Goal: Task Accomplishment & Management: Complete application form

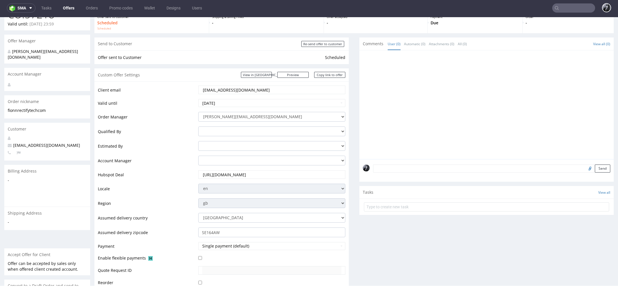
scroll to position [48, 0]
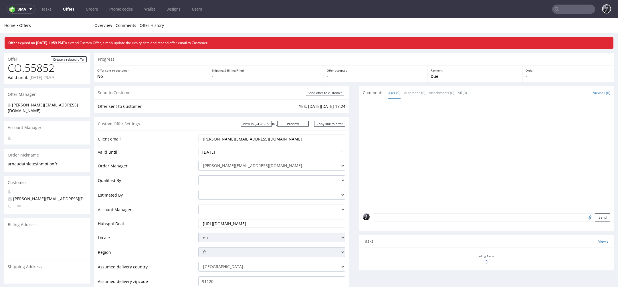
click at [74, 10] on link "Offers" at bounding box center [69, 9] width 18 height 9
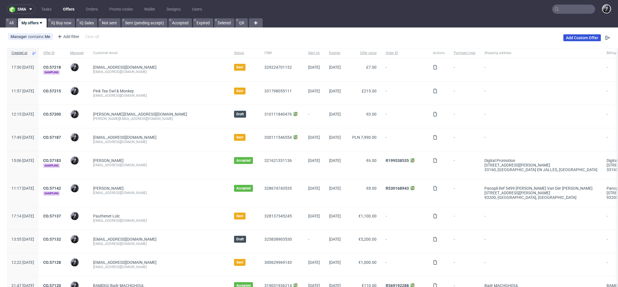
click at [583, 40] on link "Add Custom Offer" at bounding box center [581, 37] width 37 height 7
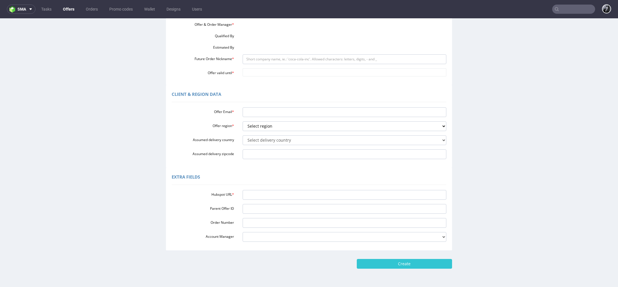
scroll to position [79, 0]
click at [271, 191] on input "Hubspot URL *" at bounding box center [345, 195] width 204 height 10
paste input "https://app-eu1.hubspot.com/contacts/25600958/record/0-3/328955577558"
type input "https://app-eu1.hubspot.com/contacts/25600958/record/0-3/328955577558"
click at [277, 115] on input "Offer Email *" at bounding box center [345, 113] width 204 height 10
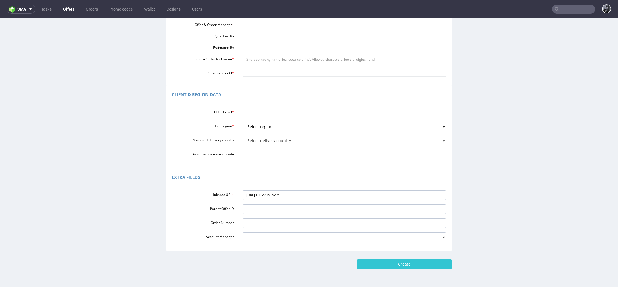
paste input "marius@fusedparis.com"
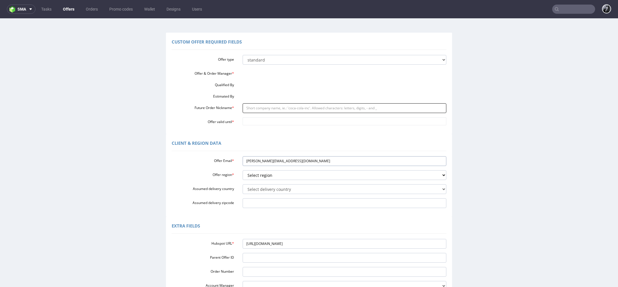
type input "marius@fusedparis.com"
click at [286, 108] on input "Future Order Nickname *" at bounding box center [345, 108] width 204 height 10
paste input "mariusfusedpariscom"
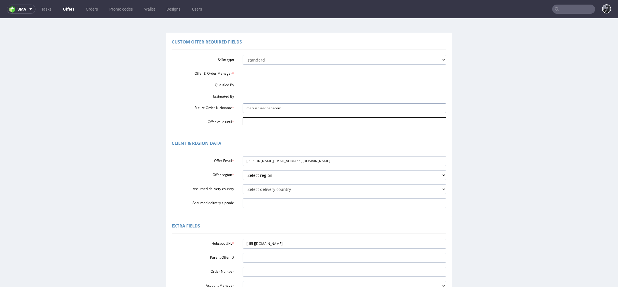
type input "mariusfusedpariscom"
click at [284, 122] on input "Offer valid until *" at bounding box center [345, 121] width 204 height 8
click at [250, 122] on input "Offer valid until *" at bounding box center [345, 121] width 204 height 8
click at [243, 122] on input "Offer valid until *" at bounding box center [345, 121] width 204 height 8
click at [278, 124] on input "2025-10-10" at bounding box center [345, 121] width 204 height 8
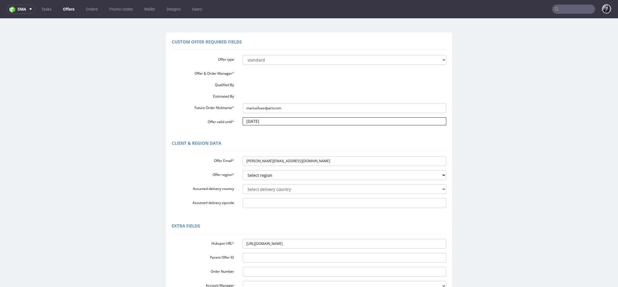
click at [268, 121] on input "2025-10-10" at bounding box center [345, 121] width 204 height 8
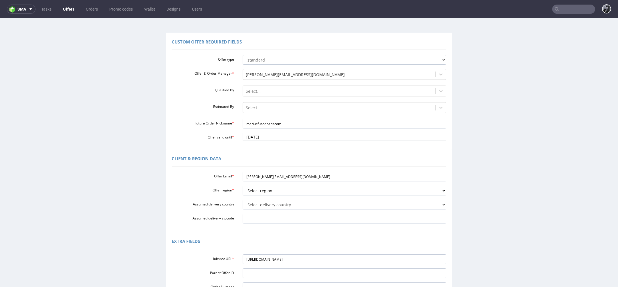
type input "2025-10-24"
click at [271, 156] on div "Client & Region data" at bounding box center [309, 160] width 275 height 14
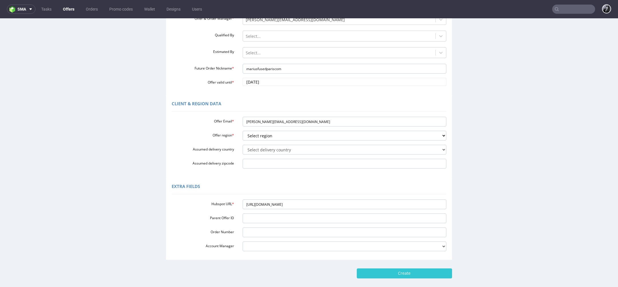
scroll to position [99, 0]
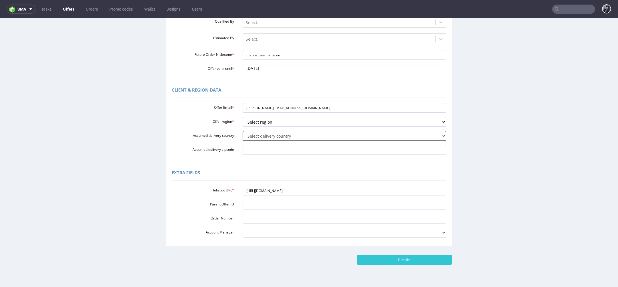
click at [280, 137] on select "Select delivery country Andorra Afghanistan Anguilla Albania Armenia Antarctica…" at bounding box center [345, 136] width 204 height 10
select select "75"
click at [243, 131] on select "Select delivery country Andorra Afghanistan Anguilla Albania Armenia Antarctica…" at bounding box center [345, 136] width 204 height 10
click at [277, 147] on input "Assumed delivery zipcode" at bounding box center [345, 150] width 204 height 10
type input "50510"
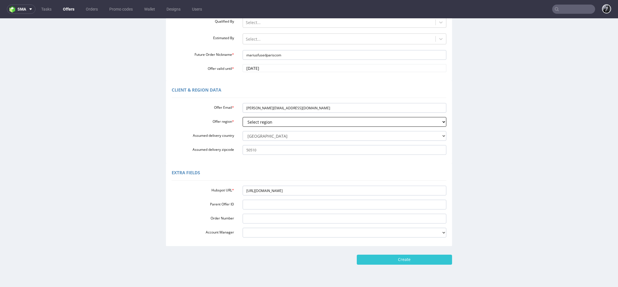
click at [303, 122] on select "Select region eu gb de pl cz fr it es" at bounding box center [345, 122] width 204 height 10
select select "fr"
click at [243, 117] on select "Select region eu gb de pl cz fr it es" at bounding box center [345, 122] width 204 height 10
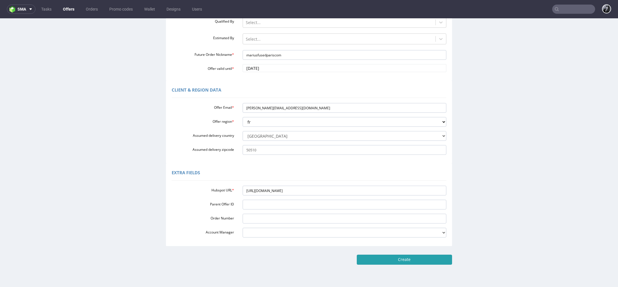
click at [406, 262] on input "Create" at bounding box center [404, 260] width 95 height 10
type input "Please wait..."
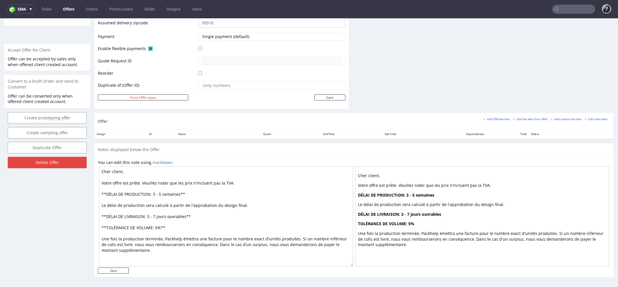
scroll to position [2, 0]
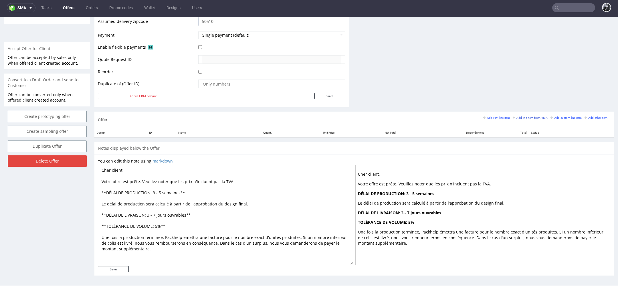
click at [523, 118] on link "Add line item from VMA" at bounding box center [530, 118] width 35 height 4
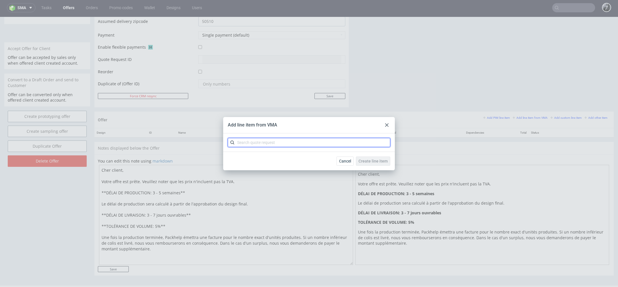
click at [256, 144] on input "text" at bounding box center [309, 142] width 163 height 9
type input "CBWA"
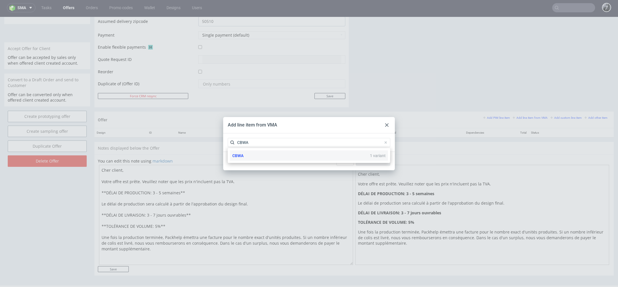
click at [281, 156] on div "CBWA 1 variant" at bounding box center [309, 156] width 158 height 10
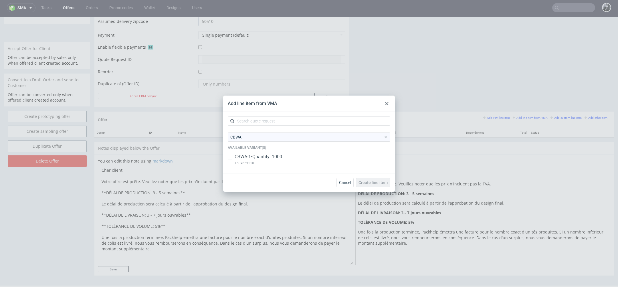
click at [251, 159] on p "CBWA-1 • Quantity: 1000" at bounding box center [259, 157] width 48 height 6
checkbox input "true"
click at [374, 181] on span "Create line item" at bounding box center [373, 183] width 29 height 4
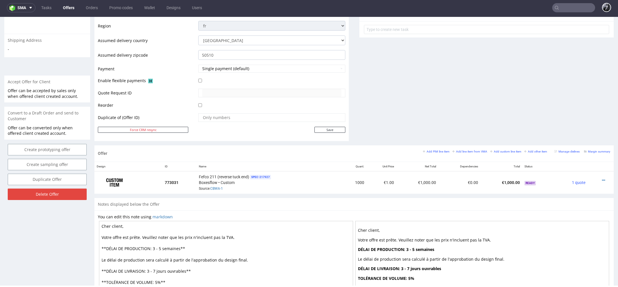
scroll to position [215, 0]
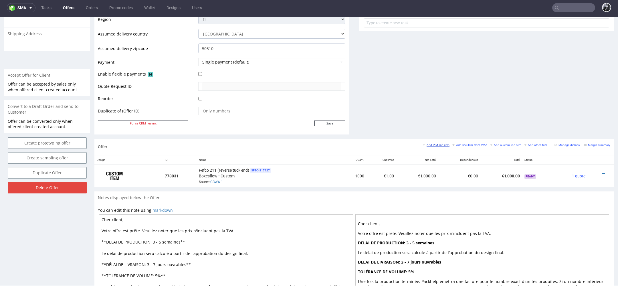
click at [435, 143] on small "Add PIM line item" at bounding box center [436, 144] width 27 height 3
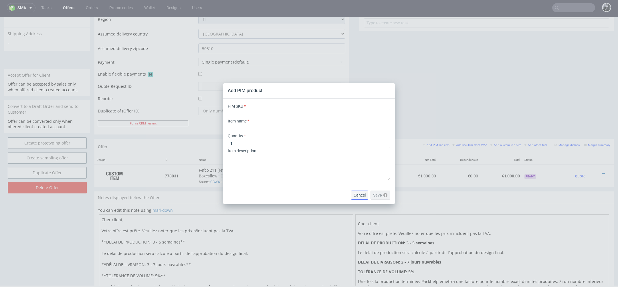
click at [363, 191] on button "Cancel" at bounding box center [359, 195] width 17 height 9
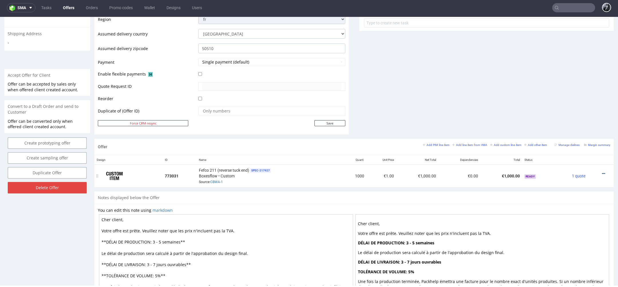
click at [602, 172] on icon at bounding box center [603, 174] width 3 height 4
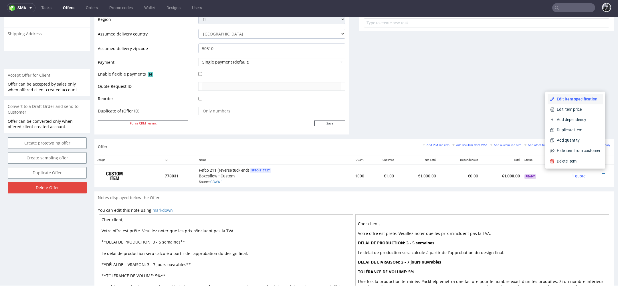
click at [576, 101] on span "Edit item specification" at bounding box center [578, 99] width 46 height 6
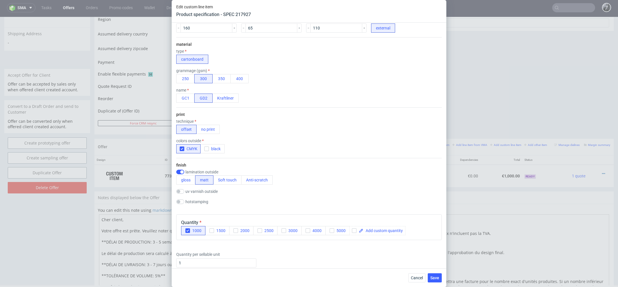
scroll to position [397, 0]
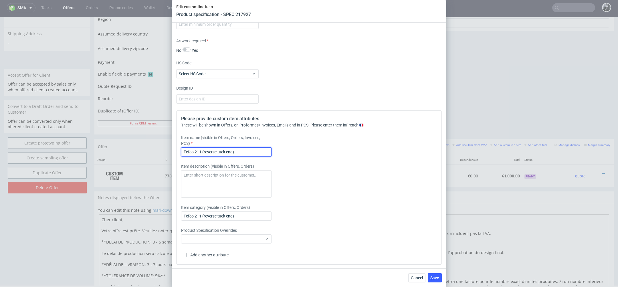
drag, startPoint x: 247, startPoint y: 151, endPoint x: 118, endPoint y: 150, distance: 128.8
click at [118, 150] on div "Edit custom line item Product specification - SPEC 217927 Supplier Custom Custo…" at bounding box center [309, 143] width 618 height 287
paste input "Classic Product Box - Reverse Tuck End"
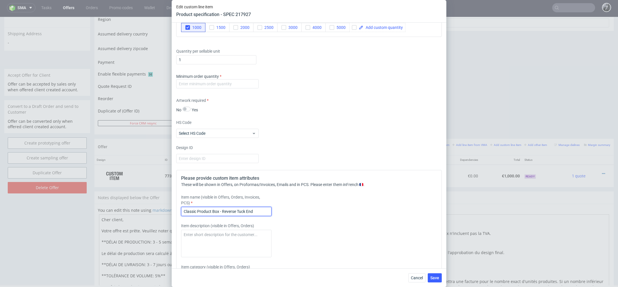
scroll to position [336, 0]
type input "Classic Product Box - Reverse Tuck End"
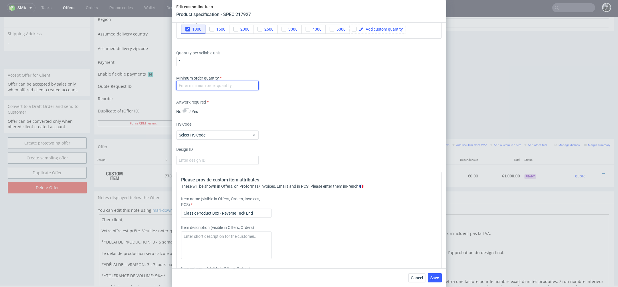
click at [218, 85] on input "number" at bounding box center [217, 85] width 82 height 9
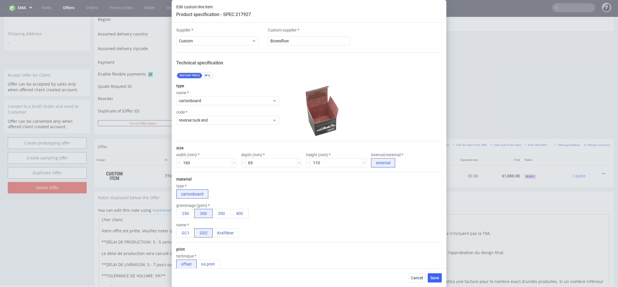
scroll to position [397, 0]
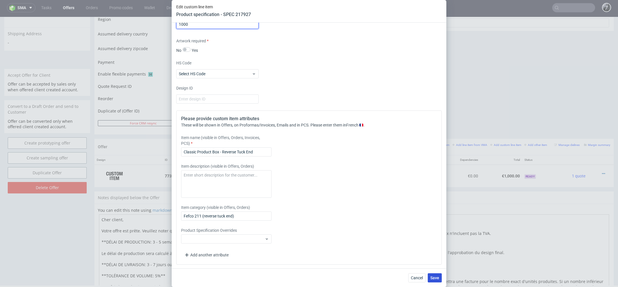
type input "1000"
click at [439, 278] on span "Save" at bounding box center [434, 278] width 9 height 4
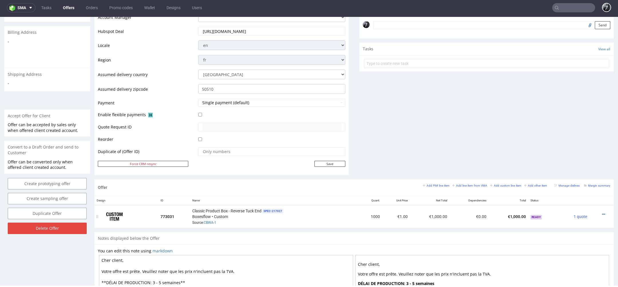
scroll to position [180, 0]
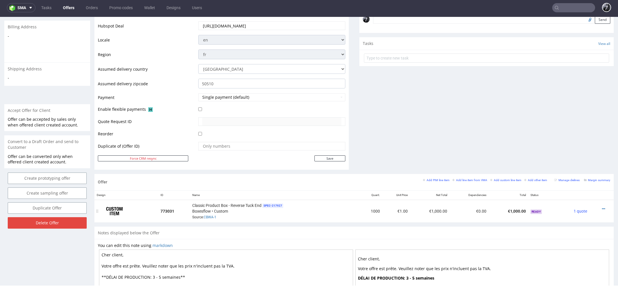
click at [594, 207] on div at bounding box center [600, 209] width 16 height 6
click at [602, 207] on icon at bounding box center [603, 209] width 3 height 4
click at [571, 146] on span "Edit item price" at bounding box center [578, 145] width 46 height 6
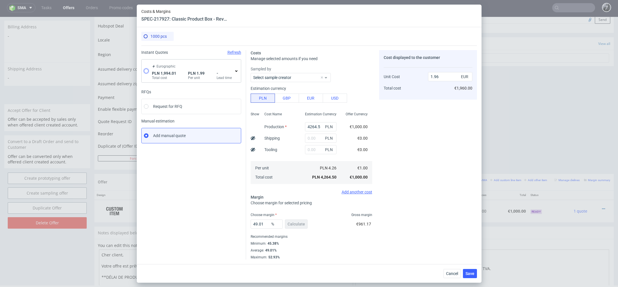
click at [145, 70] on input "radio" at bounding box center [146, 71] width 5 height 5
radio input "true"
radio input "false"
type input "1906.45"
type input "87.56"
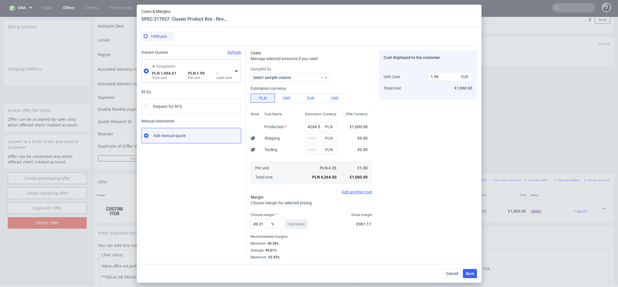
type input "0.47"
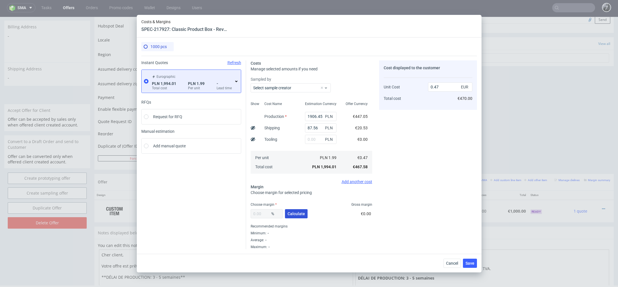
click at [296, 216] on button "Calculate" at bounding box center [296, 213] width 23 height 9
type input "44.41"
type input "0.84"
click at [265, 214] on input "44.41" at bounding box center [267, 213] width 32 height 9
type input "4"
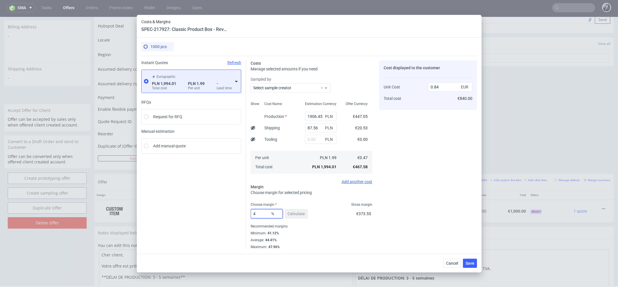
type input "0.49"
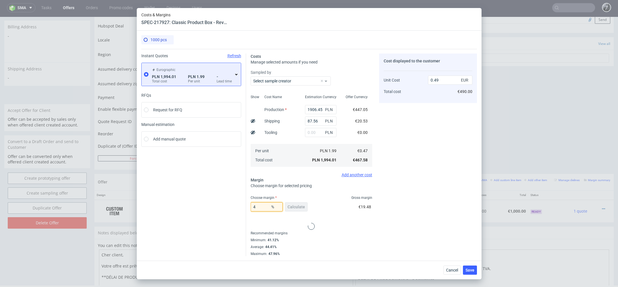
type input "41"
type input "0.79"
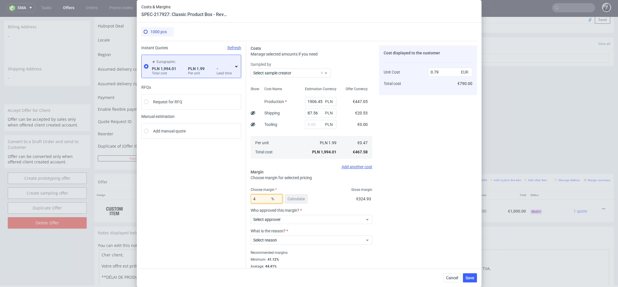
type input "40"
type input "0.78"
type input "4"
type input "0"
type input "0.47"
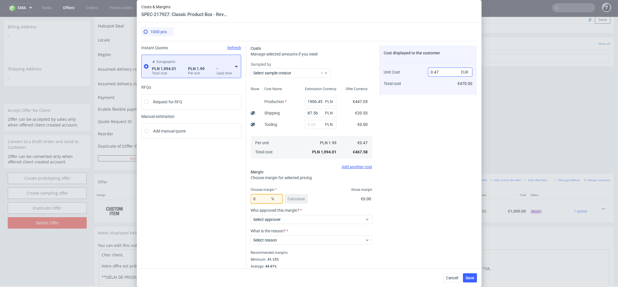
type input "0"
click at [450, 70] on input "0.47" at bounding box center [450, 72] width 44 height 9
type input "0.75"
type input "37.333333333333336"
type input "0.75"
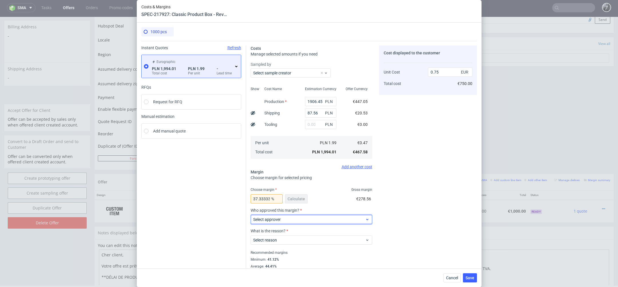
click at [322, 217] on span "Select approver" at bounding box center [309, 220] width 112 height 6
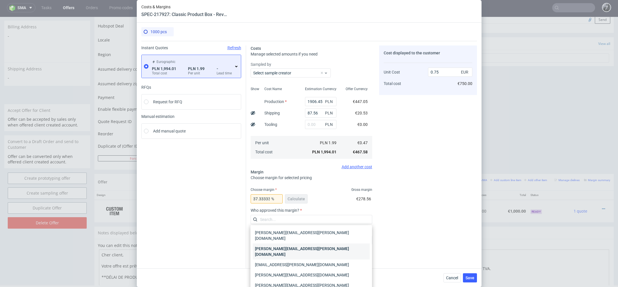
click at [312, 247] on div "[PERSON_NAME][EMAIL_ADDRESS][PERSON_NAME][DOMAIN_NAME]" at bounding box center [311, 252] width 117 height 16
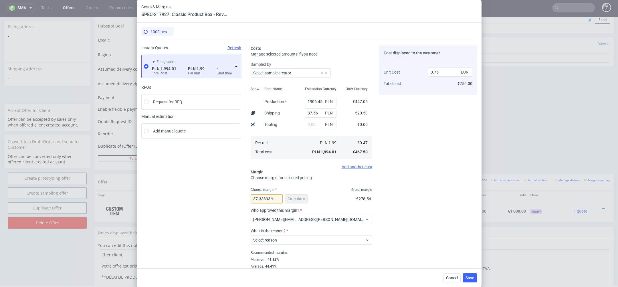
click at [314, 246] on div "What is the reason? Select reason" at bounding box center [312, 239] width 122 height 21
click at [324, 240] on span "Select reason" at bounding box center [309, 240] width 112 height 6
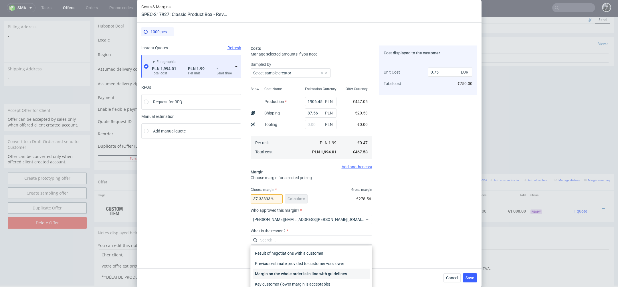
click at [320, 272] on div "Margin on the whole order is in line with guidelines" at bounding box center [311, 274] width 117 height 10
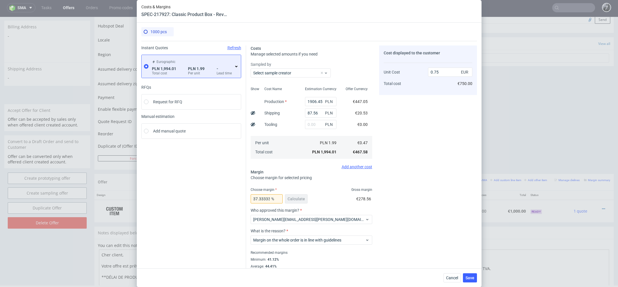
scroll to position [11, 0]
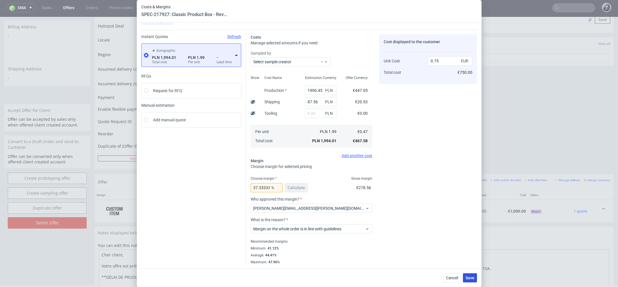
click at [470, 277] on span "Save" at bounding box center [470, 278] width 9 height 4
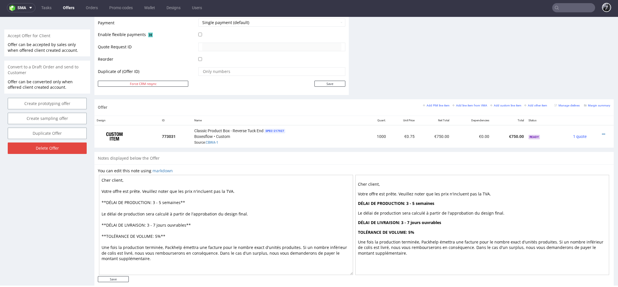
scroll to position [265, 0]
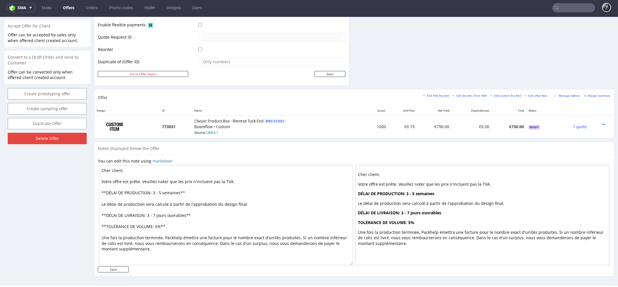
click at [119, 169] on textarea "Cher client, Votre offre est prête. Veuillez noter que les prix n'incluent pas …" at bounding box center [226, 215] width 254 height 100
click at [161, 190] on textarea "Cher Marius, Votre offre est prête. Veuillez noter que les prix n'incluent pas …" at bounding box center [226, 215] width 254 height 100
type textarea "Cher Marius, Votre offre est prête. Veuillez noter que les prix n'incluent pas …"
click at [117, 270] on input "Save" at bounding box center [113, 269] width 31 height 6
type input "In progress..."
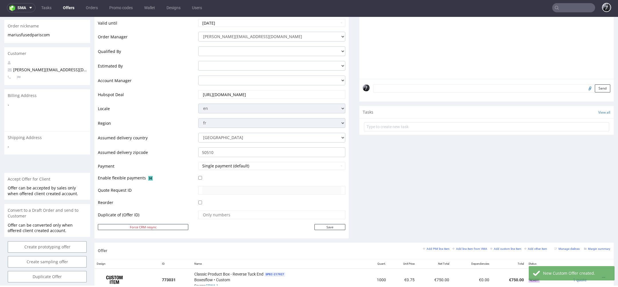
scroll to position [0, 0]
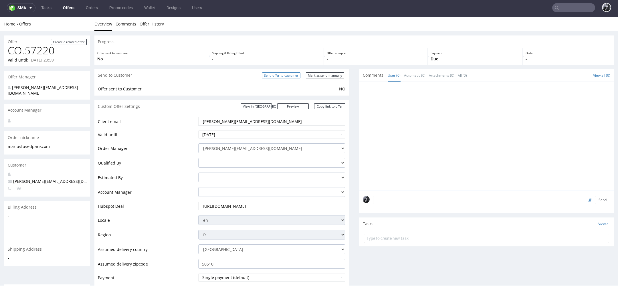
click at [277, 75] on input "Send offer to customer" at bounding box center [281, 75] width 38 height 6
type input "In progress..."
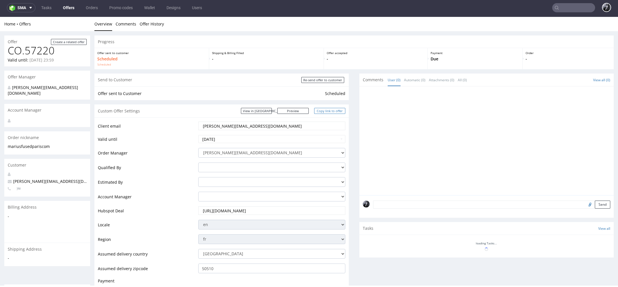
click at [323, 113] on link "Copy link to offer" at bounding box center [329, 111] width 31 height 6
click at [331, 108] on link "Copy link to offer" at bounding box center [329, 111] width 31 height 6
click at [70, 5] on link "Offers" at bounding box center [69, 7] width 18 height 9
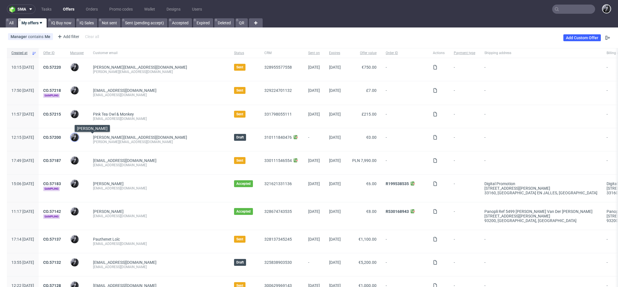
scroll to position [39, 0]
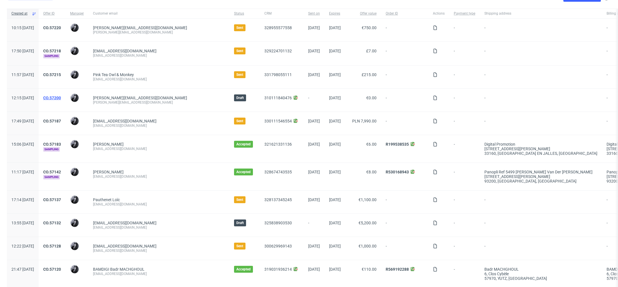
click at [61, 98] on link "CO.57200" at bounding box center [52, 98] width 18 height 5
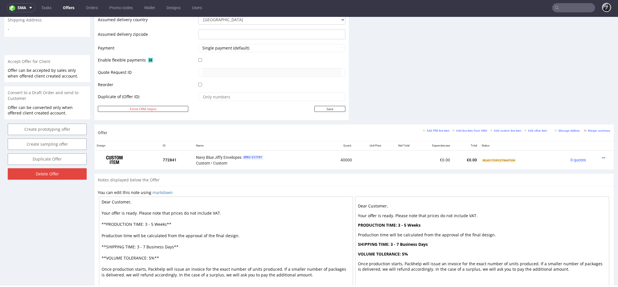
scroll to position [261, 0]
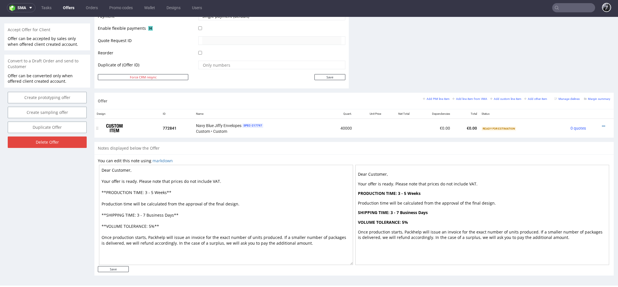
click at [597, 123] on div at bounding box center [599, 126] width 17 height 6
click at [602, 124] on icon at bounding box center [603, 126] width 3 height 4
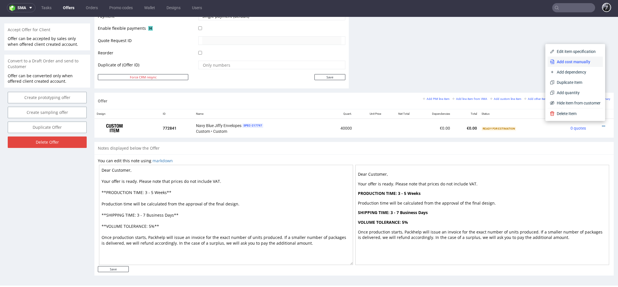
click at [573, 65] on li "Add cost manually" at bounding box center [575, 62] width 55 height 10
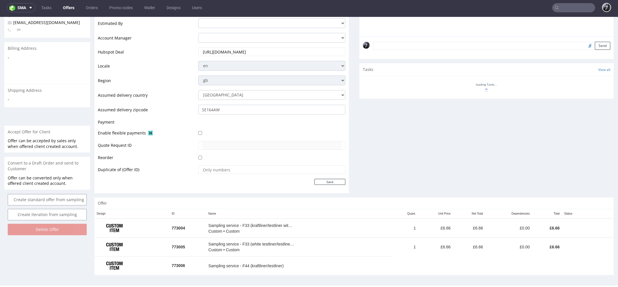
scroll to position [173, 0]
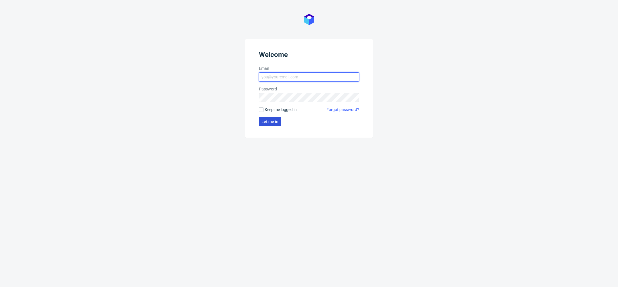
type input "[PERSON_NAME][EMAIL_ADDRESS][DOMAIN_NAME]"
click at [274, 126] on button "Let me in" at bounding box center [270, 121] width 22 height 9
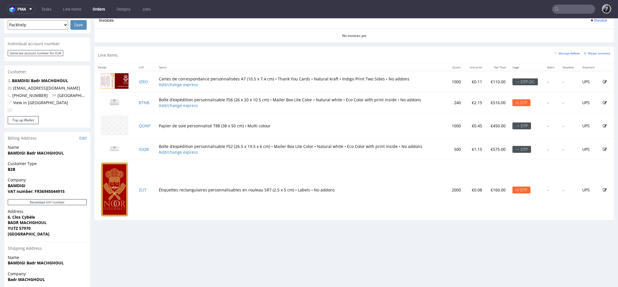
scroll to position [252, 0]
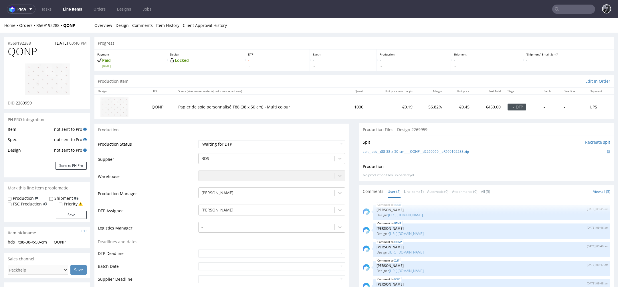
click at [49, 81] on img at bounding box center [47, 79] width 46 height 33
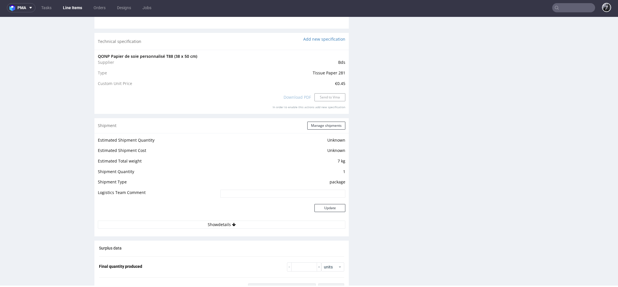
scroll to position [533, 0]
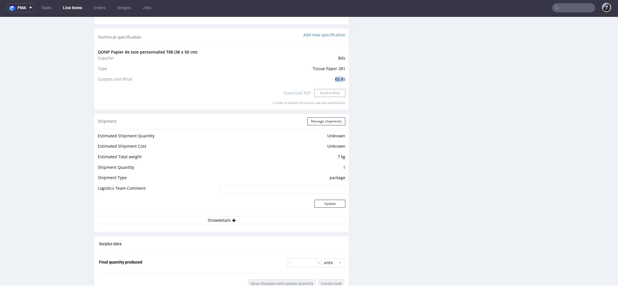
drag, startPoint x: 332, startPoint y: 77, endPoint x: 340, endPoint y: 77, distance: 8.6
click at [340, 77] on span "€0.45" at bounding box center [340, 78] width 10 height 5
click at [342, 77] on span "€0.45" at bounding box center [340, 78] width 10 height 5
drag, startPoint x: 342, startPoint y: 77, endPoint x: 330, endPoint y: 50, distance: 29.6
click at [330, 50] on div "QONP Papier de soie personnalisé T88 (38 x 50 cm) Supplier Bds Type Tissue Pape…" at bounding box center [221, 77] width 254 height 64
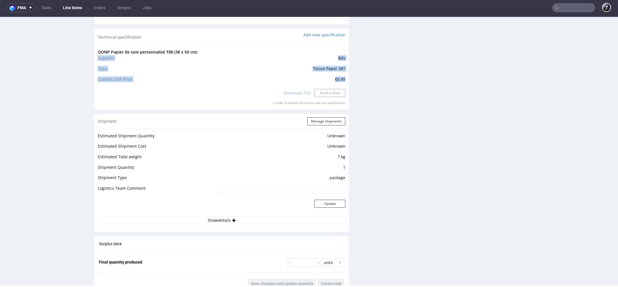
click at [328, 59] on td "Bds" at bounding box center [271, 60] width 149 height 11
drag, startPoint x: 309, startPoint y: 67, endPoint x: 344, endPoint y: 68, distance: 34.9
click at [344, 68] on div "QONP Papier de soie personnalisé T88 (38 x 50 cm) Supplier Bds Type Tissue Pape…" at bounding box center [221, 77] width 254 height 64
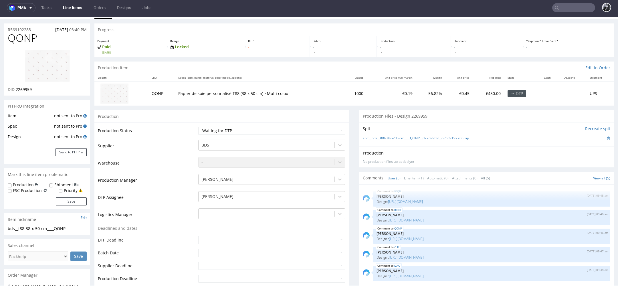
scroll to position [4, 0]
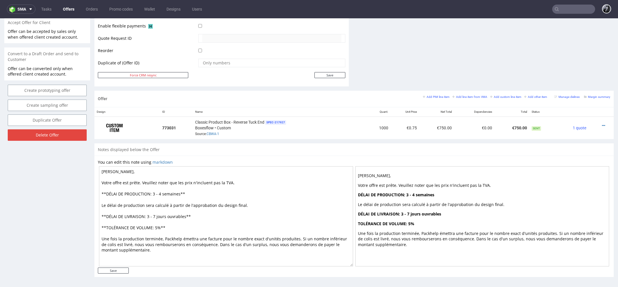
scroll to position [2, 0]
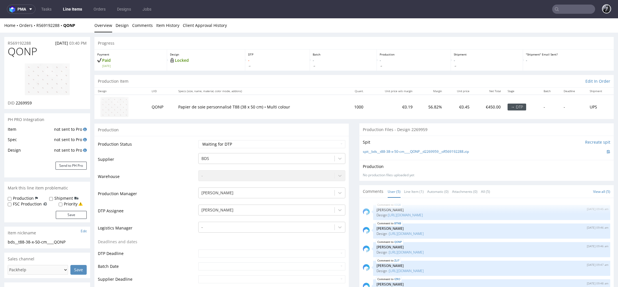
scroll to position [2, 0]
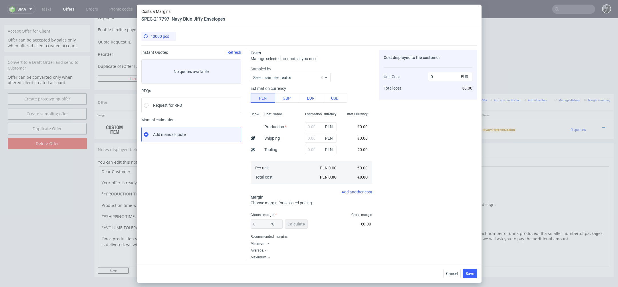
scroll to position [2, 0]
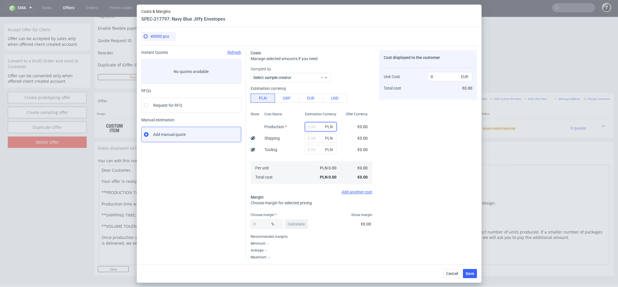
click at [316, 126] on input "text" at bounding box center [320, 126] width 31 height 9
click at [452, 272] on span "Cancel" at bounding box center [452, 274] width 12 height 4
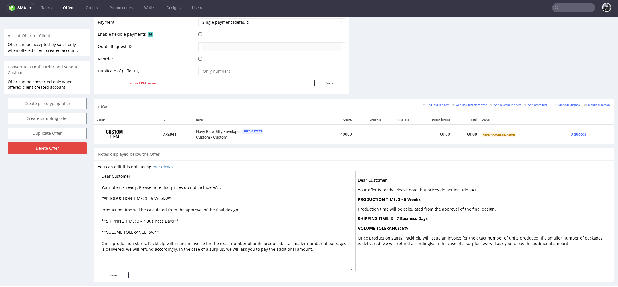
scroll to position [255, 0]
click at [602, 132] on icon at bounding box center [603, 132] width 3 height 4
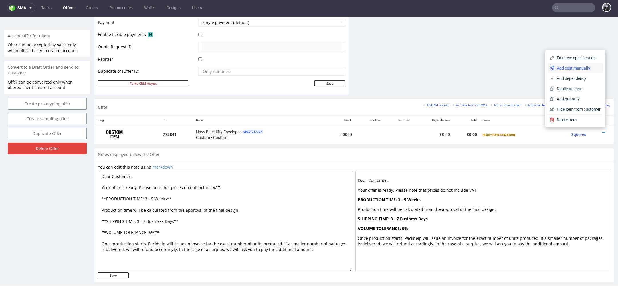
click at [577, 70] on span "Add cost manually" at bounding box center [578, 68] width 46 height 6
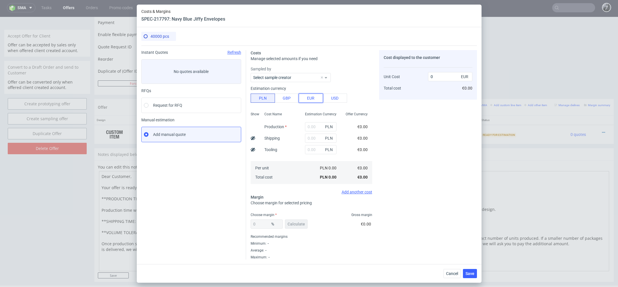
click at [310, 97] on button "EUR" at bounding box center [311, 98] width 24 height 9
click at [321, 123] on input "text" at bounding box center [320, 126] width 31 height 9
click at [254, 126] on div at bounding box center [255, 126] width 9 height 11
click at [309, 130] on input "text" at bounding box center [320, 126] width 31 height 9
type input "1440"
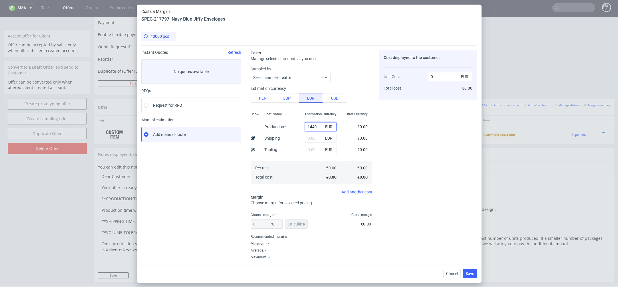
type input "0.04"
type input "144"
type input "0"
type input "1440"
type input "0.04"
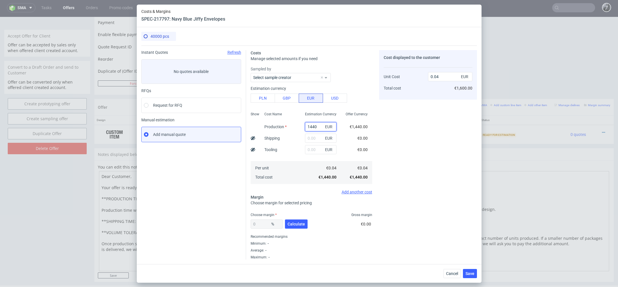
type input "14400"
type input "0.36"
type input "14400"
click at [312, 139] on input "text" at bounding box center [320, 138] width 31 height 9
click at [256, 126] on div at bounding box center [255, 126] width 9 height 11
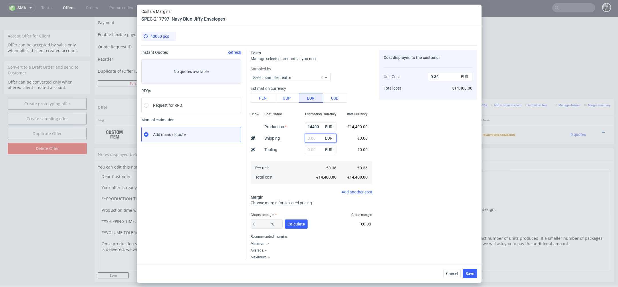
click at [307, 138] on input "text" at bounding box center [320, 138] width 31 height 9
type input "1300"
type input "0.39"
type input "1300"
click at [296, 221] on button "Calculate" at bounding box center [296, 223] width 23 height 9
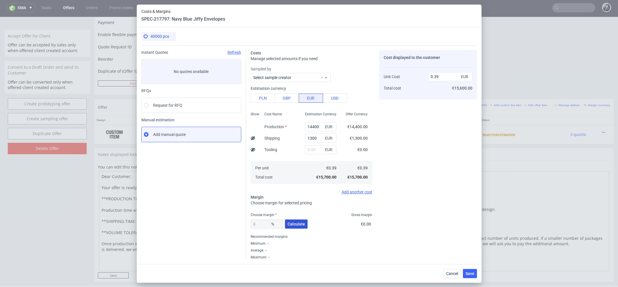
type input "21.02"
type input "0.49"
click at [263, 225] on input "21.02" at bounding box center [267, 223] width 32 height 9
click at [447, 77] on input "0.49" at bounding box center [450, 76] width 44 height 9
click at [469, 273] on span "Save" at bounding box center [470, 274] width 9 height 4
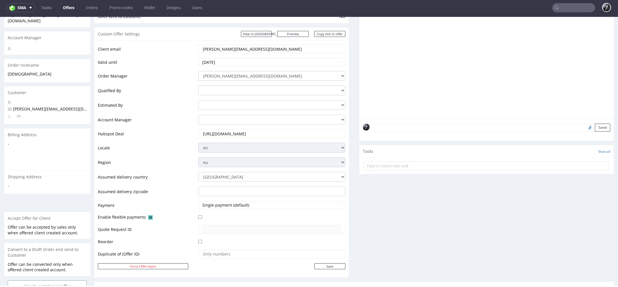
scroll to position [262, 0]
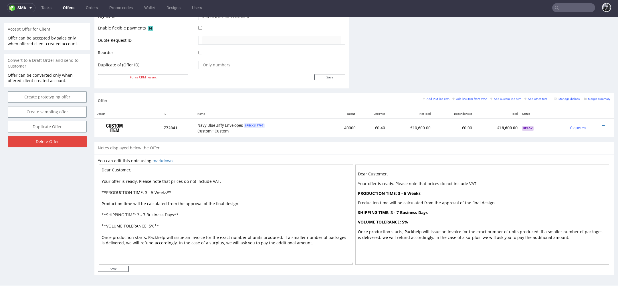
click at [129, 167] on textarea "Dear Customer, Your offer is ready. Please note that prices do not include VAT.…" at bounding box center [226, 215] width 254 height 100
click at [145, 193] on textarea "Dear Samuel, Your offer is ready. Please note that prices do not include VAT. *…" at bounding box center [226, 215] width 254 height 100
click at [176, 214] on textarea "Dear Samuel, Your offer is ready. Please note that prices do not include VAT. *…" at bounding box center [226, 215] width 254 height 100
click at [237, 201] on textarea "Dear Samuel, Your offer is ready. Please note that prices do not include VAT. *…" at bounding box center [226, 215] width 254 height 100
click at [151, 224] on textarea "Dear Samuel, Your offer is ready. Please note that prices do not include VAT. *…" at bounding box center [226, 215] width 254 height 100
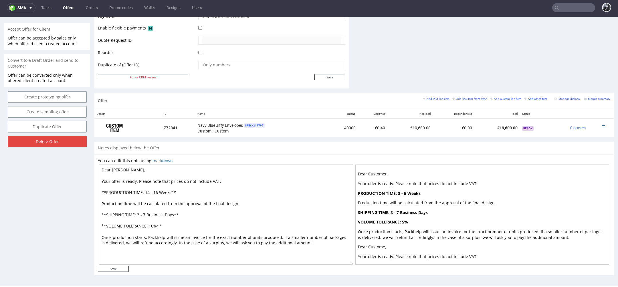
click at [197, 209] on textarea "Dear Samuel, Your offer is ready. Please note that prices do not include VAT. *…" at bounding box center [226, 215] width 254 height 100
click at [151, 214] on textarea "Dear Samuel, Your offer is ready. Please note that prices do not include VAT. *…" at bounding box center [226, 215] width 254 height 100
click at [245, 202] on textarea "Dear Samuel, Your offer is ready. Please note that prices do not include VAT. *…" at bounding box center [226, 215] width 254 height 100
click at [132, 214] on textarea "Dear Samuel, Your offer is ready. Please note that prices do not include VAT. *…" at bounding box center [226, 215] width 254 height 100
click at [241, 203] on textarea "Dear Samuel, Your offer is ready. Please note that prices do not include VAT. *…" at bounding box center [226, 215] width 254 height 100
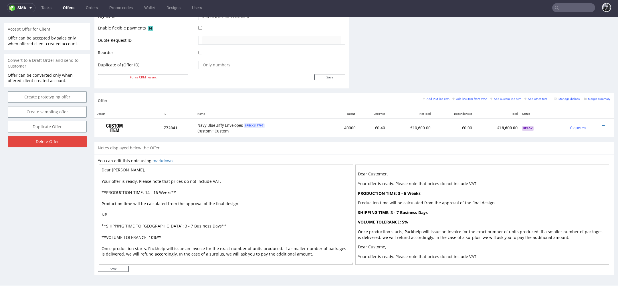
paste textarea "Packhelp requires producing a few samples for approval before proceeding with t…"
type textarea "Dear Samuel, Your offer is ready. Please note that prices do not include VAT. *…"
click at [115, 270] on input "Save" at bounding box center [113, 269] width 31 height 6
type input "In progress..."
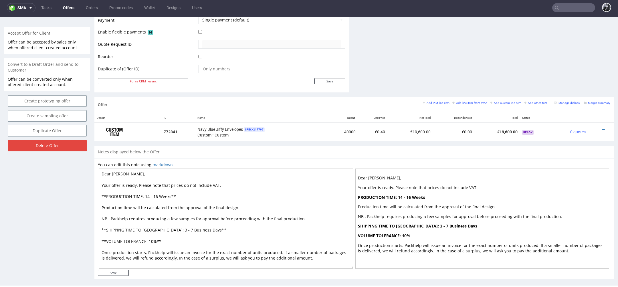
scroll to position [267, 0]
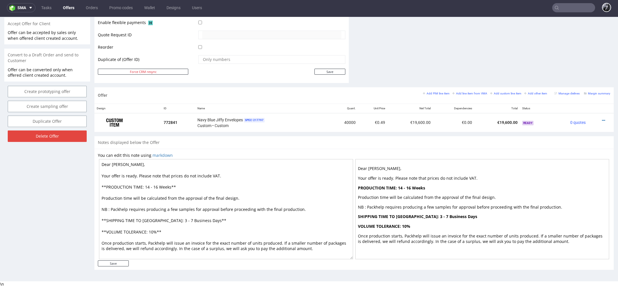
click at [255, 147] on div "Notes displayed below the Offer" at bounding box center [353, 142] width 519 height 13
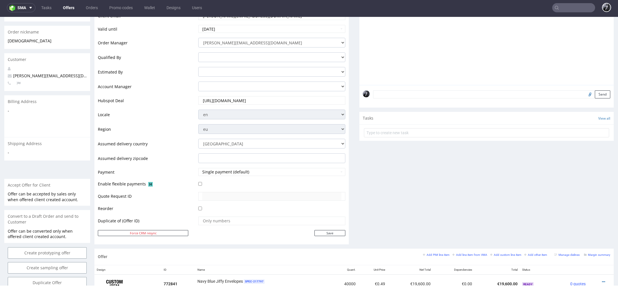
scroll to position [0, 0]
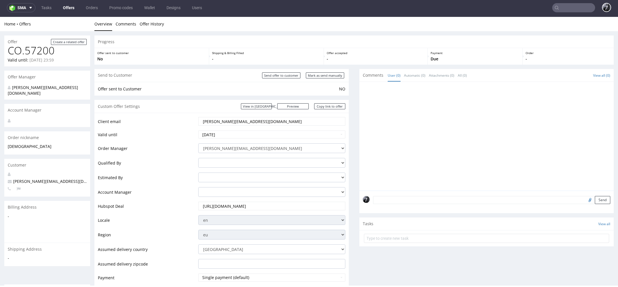
click at [73, 10] on link "Offers" at bounding box center [69, 7] width 18 height 9
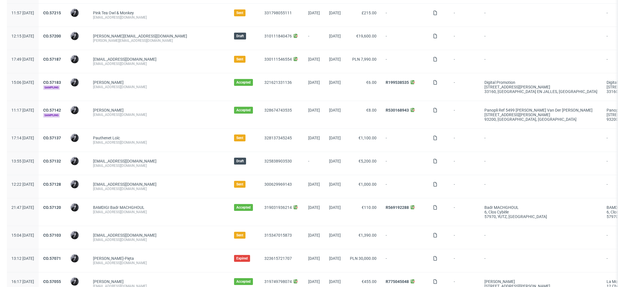
scroll to position [125, 0]
click at [61, 160] on link "CO.57132" at bounding box center [52, 161] width 18 height 5
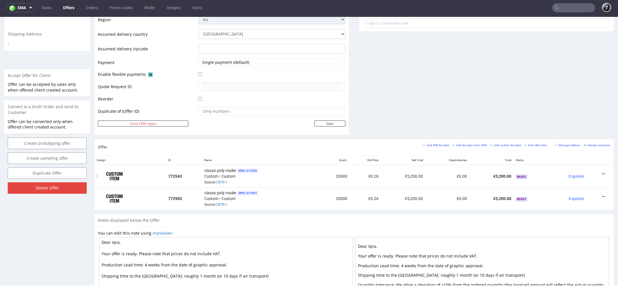
scroll to position [216, 0]
click at [602, 171] on icon at bounding box center [603, 173] width 3 height 4
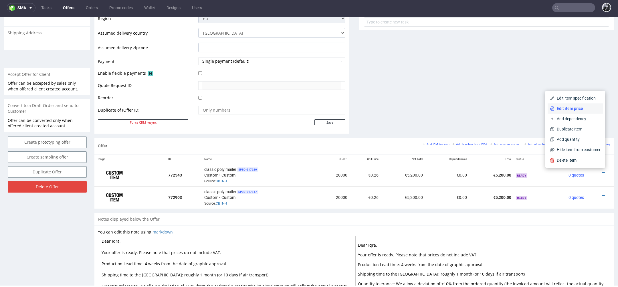
click at [573, 108] on span "Edit item price" at bounding box center [578, 109] width 46 height 6
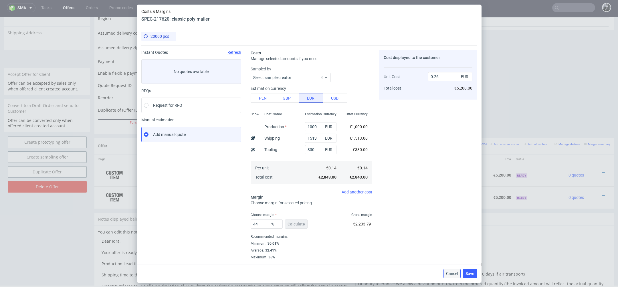
click at [453, 274] on span "Cancel" at bounding box center [452, 274] width 12 height 4
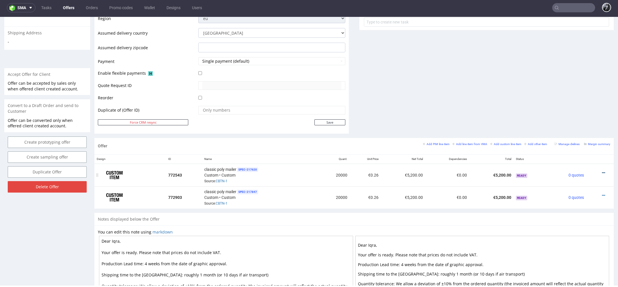
click at [602, 171] on icon at bounding box center [603, 173] width 3 height 4
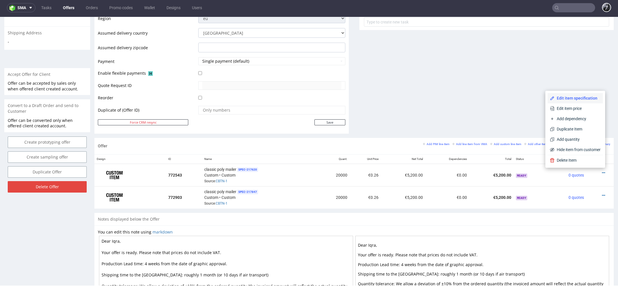
click at [573, 96] on span "Edit item specification" at bounding box center [578, 98] width 46 height 6
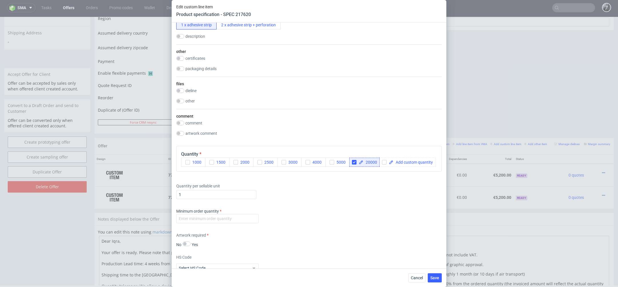
scroll to position [693, 0]
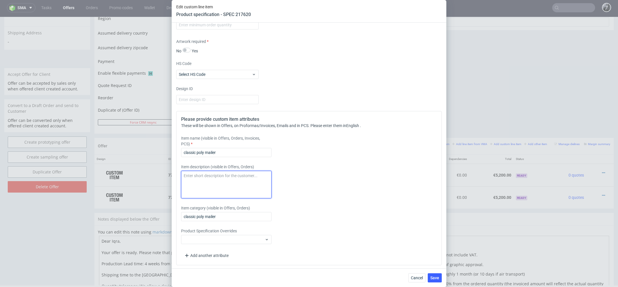
click at [234, 182] on textarea at bounding box center [226, 184] width 90 height 27
type textarea "Shipping by sea"
click at [438, 277] on span "Save" at bounding box center [434, 278] width 9 height 4
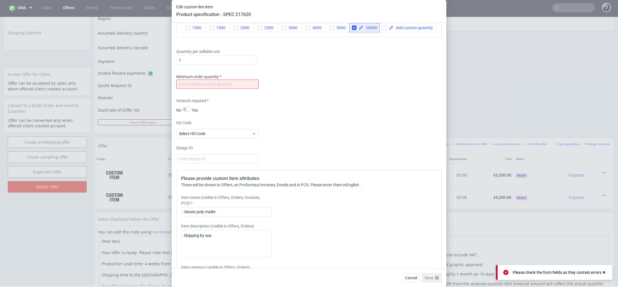
scroll to position [622, 0]
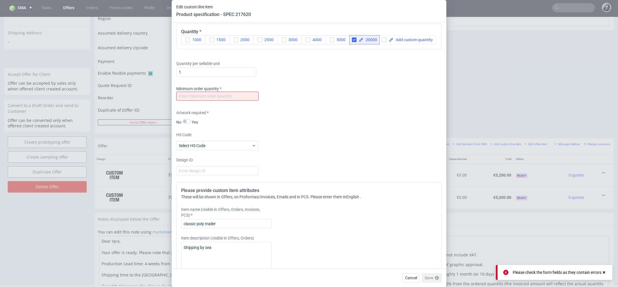
click at [231, 101] on div "Minimum order quantity" at bounding box center [309, 94] width 266 height 17
click at [224, 98] on input "number" at bounding box center [217, 96] width 82 height 9
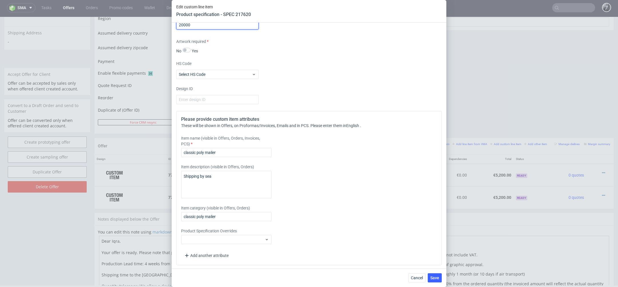
type input "20000"
click at [233, 168] on label "Item description (visible in Offers, Orders)" at bounding box center [226, 167] width 90 height 6
click at [233, 176] on textarea "Shipping by sea" at bounding box center [226, 184] width 90 height 27
type textarea "Shipping by sea - roughly 1 month"
click at [434, 278] on span "Save" at bounding box center [434, 278] width 9 height 4
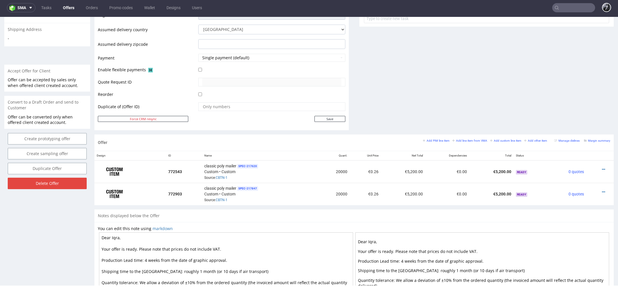
scroll to position [6, 0]
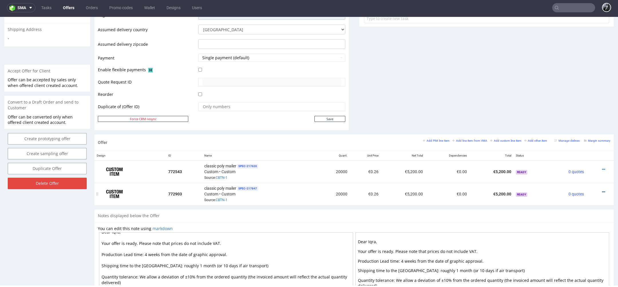
click at [602, 190] on icon at bounding box center [603, 192] width 3 height 4
click at [575, 127] on span "Edit item price" at bounding box center [578, 127] width 46 height 6
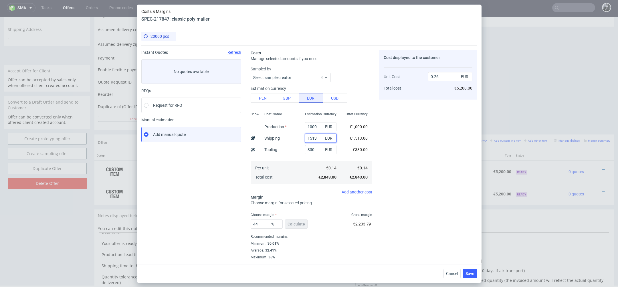
drag, startPoint x: 318, startPoint y: 140, endPoint x: 294, endPoint y: 140, distance: 23.8
click at [294, 140] on div "Show Cost Name Production Shipping Tooling Per unit Total cost Estimation Curre…" at bounding box center [312, 148] width 122 height 76
paste input ",117"
type input "1.117"
type input "0.12"
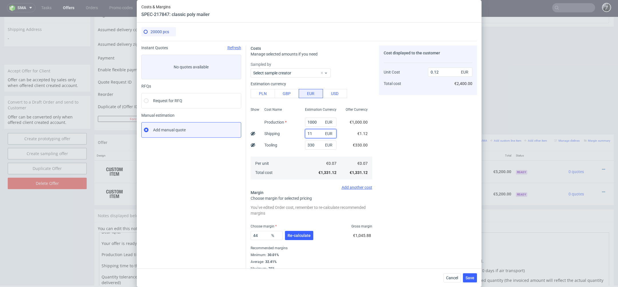
type input "111"
type input "0.14"
type input "1117"
type input "0.23"
type input "1117"
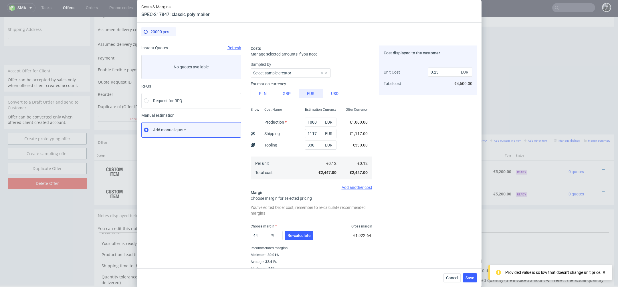
click at [387, 135] on div "Cost displayed to the customer Unit Cost Total cost 0.23 EUR €4,600.00" at bounding box center [428, 157] width 98 height 225
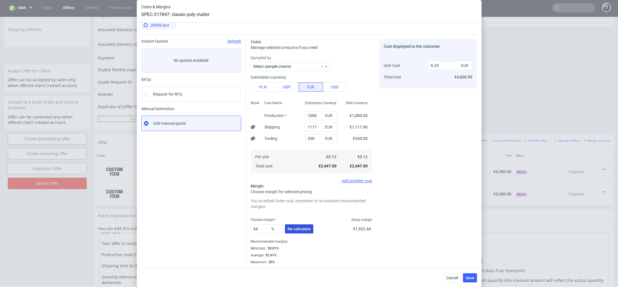
click at [304, 228] on span "Re-calculate" at bounding box center [299, 229] width 23 height 4
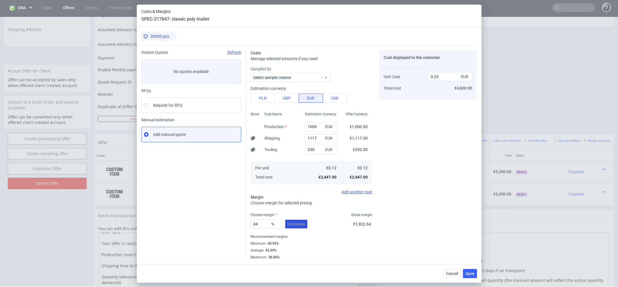
scroll to position [0, 0]
click at [470, 274] on span "Save" at bounding box center [470, 274] width 9 height 4
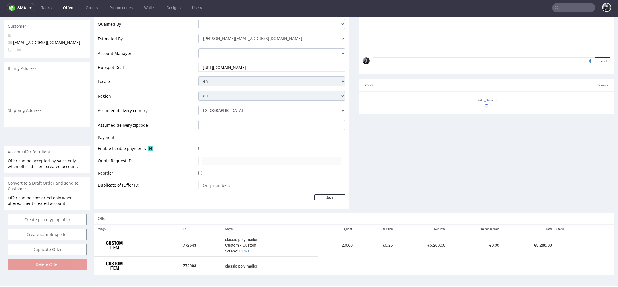
scroll to position [143, 0]
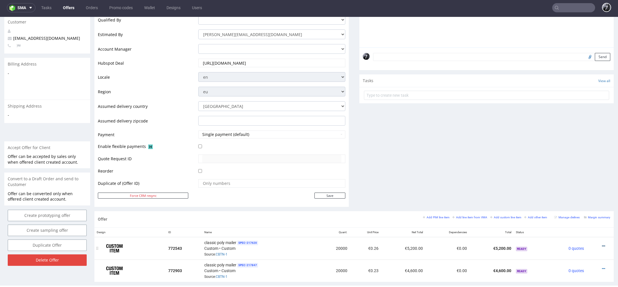
click at [602, 246] on icon at bounding box center [603, 246] width 3 height 4
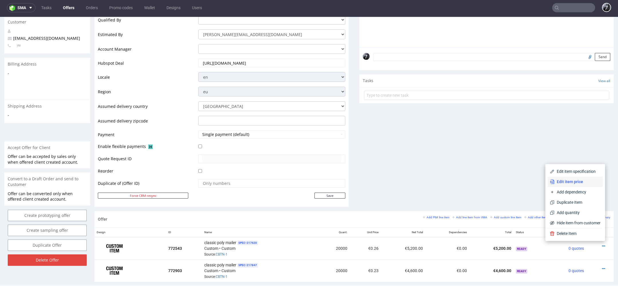
click at [566, 184] on span "Edit item price" at bounding box center [578, 182] width 46 height 6
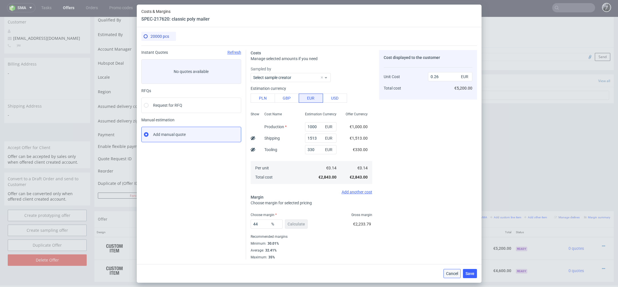
click at [450, 275] on span "Cancel" at bounding box center [452, 274] width 12 height 4
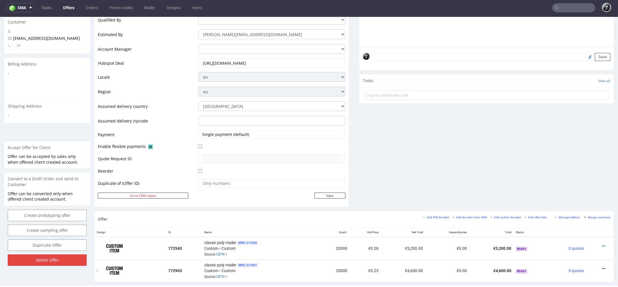
click at [602, 267] on icon at bounding box center [603, 269] width 3 height 4
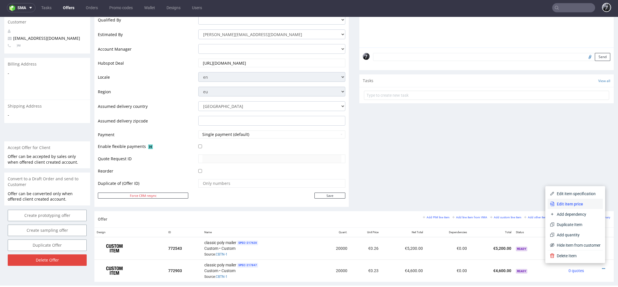
click at [576, 208] on li "Edit item price" at bounding box center [575, 204] width 55 height 10
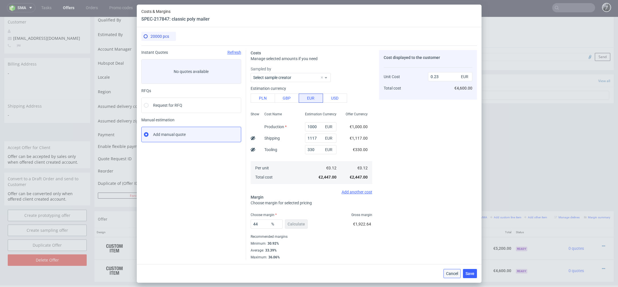
click at [452, 277] on button "Cancel" at bounding box center [452, 273] width 17 height 9
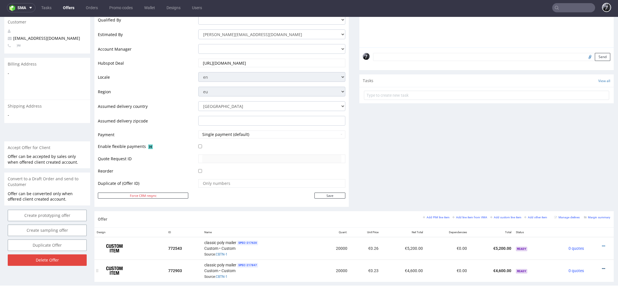
click at [602, 269] on icon at bounding box center [603, 269] width 3 height 4
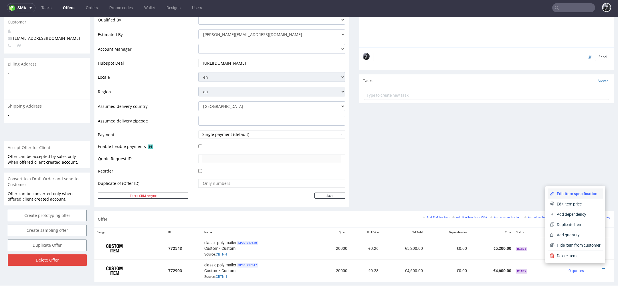
click at [579, 193] on span "Edit item specification" at bounding box center [578, 194] width 46 height 6
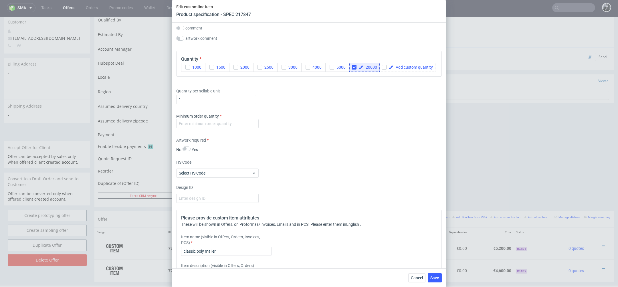
scroll to position [591, 0]
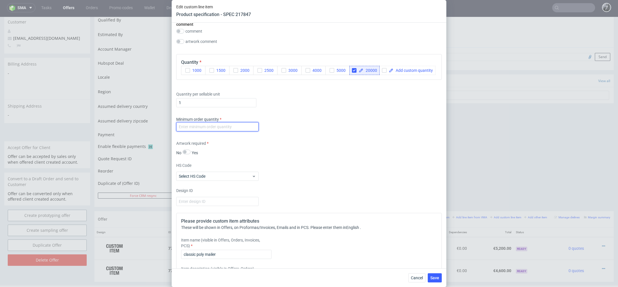
click at [236, 128] on input "number" at bounding box center [217, 126] width 82 height 9
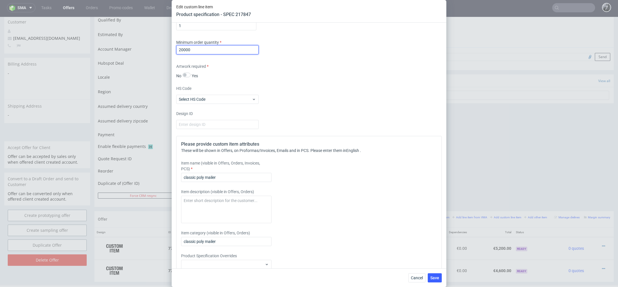
scroll to position [682, 0]
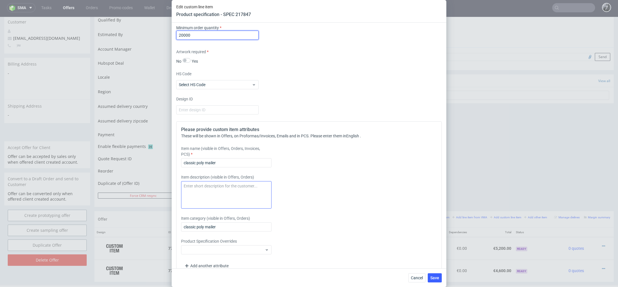
type input "20000"
click at [223, 189] on textarea at bounding box center [226, 194] width 90 height 27
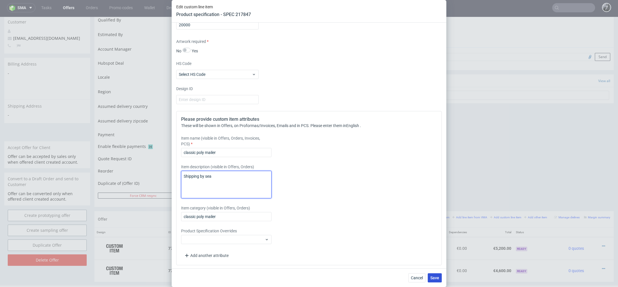
type textarea "Shipping by sea"
click at [438, 274] on button "Save" at bounding box center [435, 277] width 14 height 9
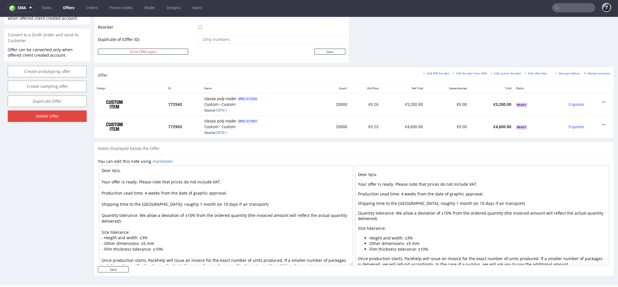
scroll to position [6, 0]
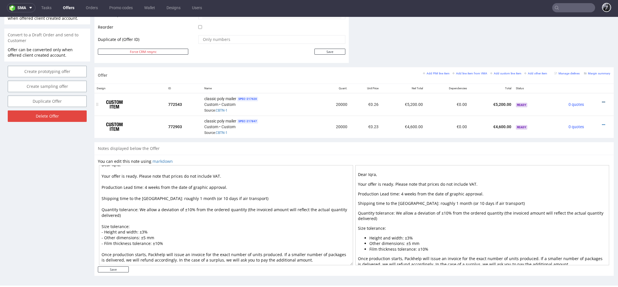
click at [602, 100] on icon at bounding box center [603, 102] width 3 height 4
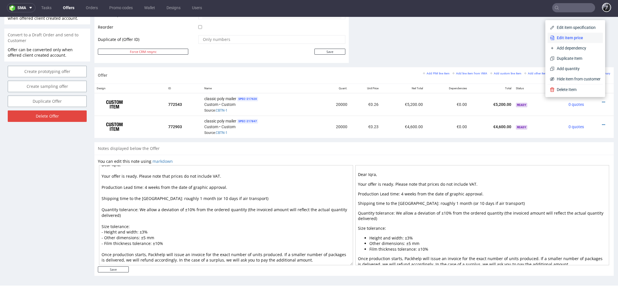
click at [579, 41] on li "Edit item price" at bounding box center [575, 38] width 55 height 10
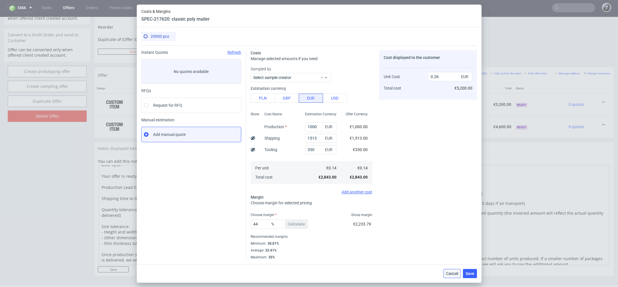
click at [450, 272] on span "Cancel" at bounding box center [452, 274] width 12 height 4
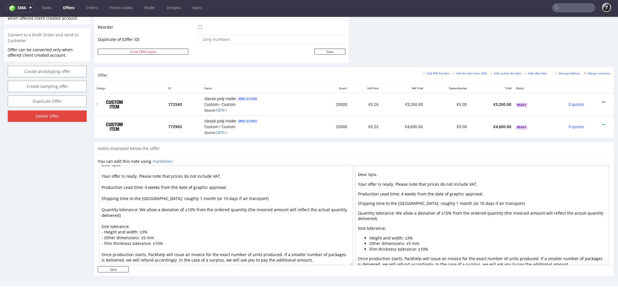
click at [602, 100] on icon at bounding box center [603, 102] width 3 height 4
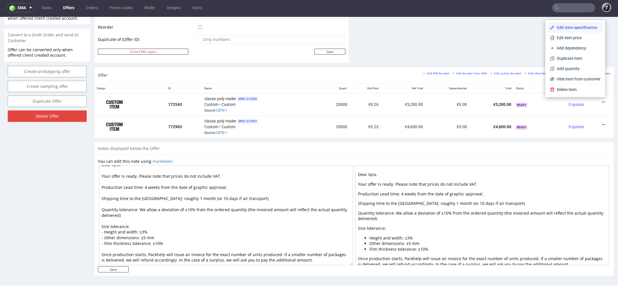
click at [570, 30] on li "Edit item specification" at bounding box center [575, 27] width 55 height 10
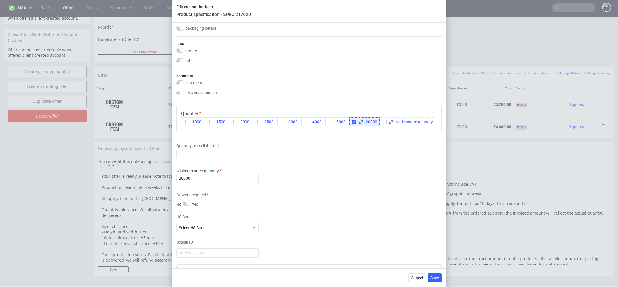
scroll to position [693, 0]
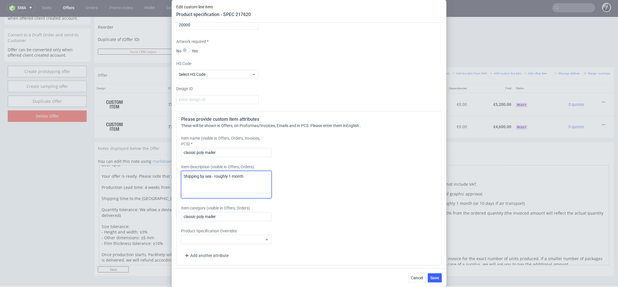
click at [211, 173] on textarea "Shipping by sea - roughly 1 month" at bounding box center [226, 184] width 90 height 27
drag, startPoint x: 244, startPoint y: 174, endPoint x: 205, endPoint y: 176, distance: 38.4
click at [205, 176] on textarea "Shipping by sea - roughly 1 month" at bounding box center [226, 184] width 90 height 27
type textarea "Shipping by air"
click at [438, 276] on span "Save" at bounding box center [434, 278] width 9 height 4
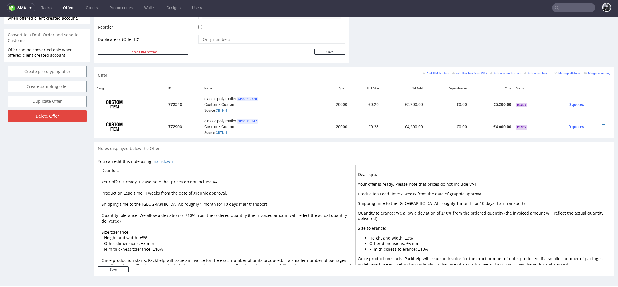
scroll to position [6, 0]
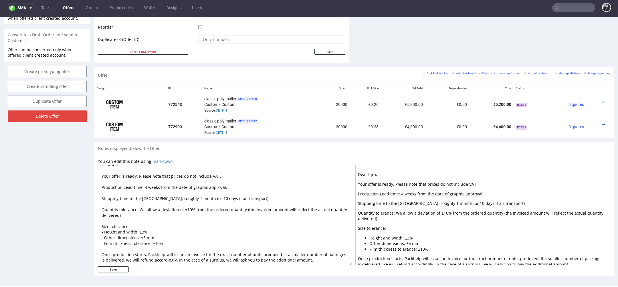
click at [167, 194] on textarea "Dear Iqra, Your offer is ready. Please note that prices do not include VAT. Pro…" at bounding box center [226, 215] width 254 height 100
type textarea "Dear Iqra, Your offer is ready. Please note that prices do not include VAT. Pro…"
click at [261, 147] on div "Notes displayed below the Offer" at bounding box center [353, 148] width 519 height 13
click at [121, 269] on input "Save" at bounding box center [113, 269] width 31 height 6
type input "In progress..."
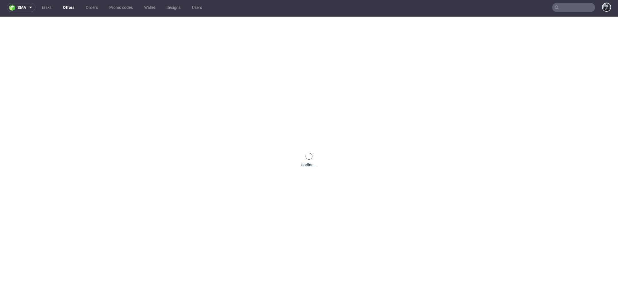
scroll to position [0, 0]
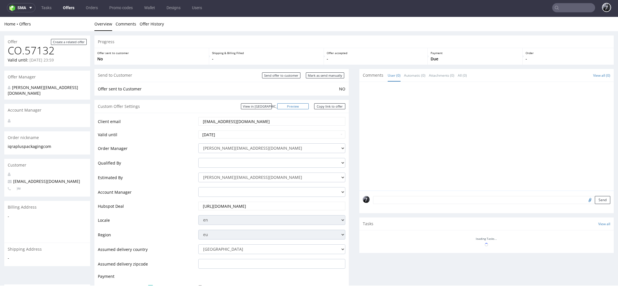
click at [296, 107] on link "Preview" at bounding box center [292, 106] width 31 height 6
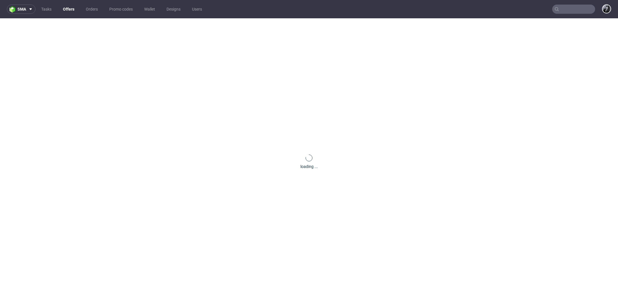
click at [70, 9] on link "Offers" at bounding box center [69, 9] width 18 height 9
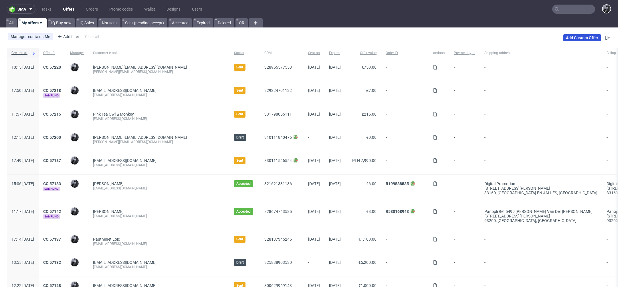
click at [582, 38] on link "Add Custom Offer" at bounding box center [581, 37] width 37 height 7
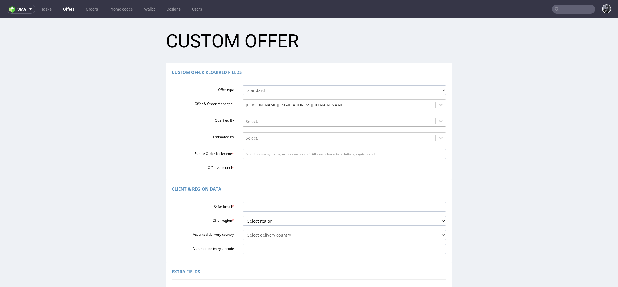
click at [274, 122] on div at bounding box center [339, 121] width 187 height 7
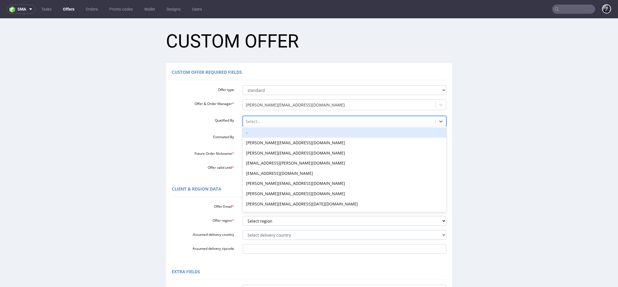
click at [197, 130] on div "Offer type standard prototyping sampling Offer & Order Manager * [PERSON_NAME][…" at bounding box center [309, 127] width 275 height 88
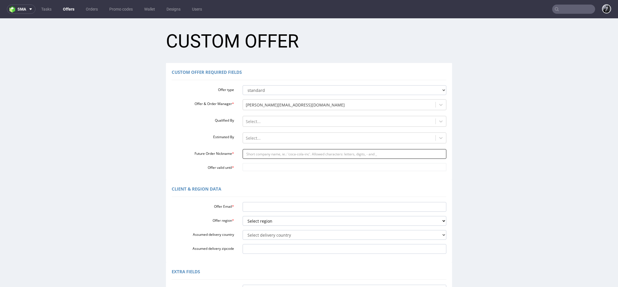
click at [284, 156] on input "Future Order Nickname *" at bounding box center [345, 154] width 204 height 10
click at [199, 112] on div "Offer type standard prototyping sampling Offer & Order Manager * philippe.dubuy…" at bounding box center [309, 127] width 275 height 88
click at [291, 156] on input "Future Order Nickname *" at bounding box center [345, 154] width 204 height 10
paste input "clairechevalierjolimoicom"
type input "clairechevalierjolimoicom"
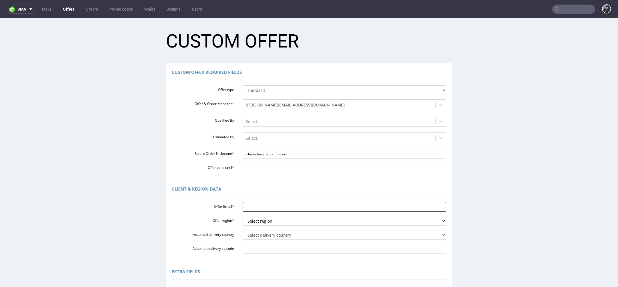
click at [256, 208] on input "Offer Email *" at bounding box center [345, 207] width 204 height 10
paste input "claire.chevalier@jolimoi.com"
type input "claire.chevalier@jolimoi.com"
click at [247, 191] on div "Client & Region data" at bounding box center [309, 190] width 275 height 14
click at [266, 169] on input "Offer valid until *" at bounding box center [345, 167] width 204 height 8
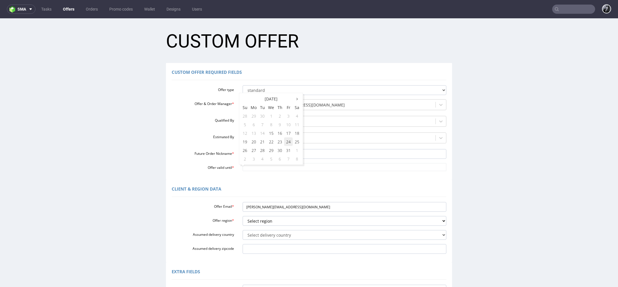
click at [289, 143] on td "24" at bounding box center [288, 141] width 9 height 9
type input "2025-10-24"
click at [261, 188] on div "Client & Region data" at bounding box center [309, 190] width 275 height 14
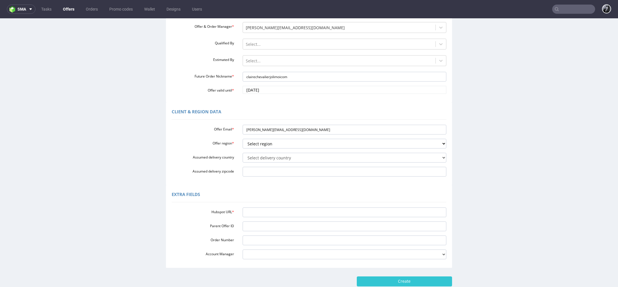
scroll to position [78, 0]
click at [283, 148] on select "Select region eu gb de pl cz fr it es" at bounding box center [345, 143] width 204 height 10
click at [279, 142] on select "Select region eu gb de pl cz fr it es" at bounding box center [345, 143] width 204 height 10
select select "fr"
click at [243, 138] on select "Select region eu gb de pl cz fr it es" at bounding box center [345, 143] width 204 height 10
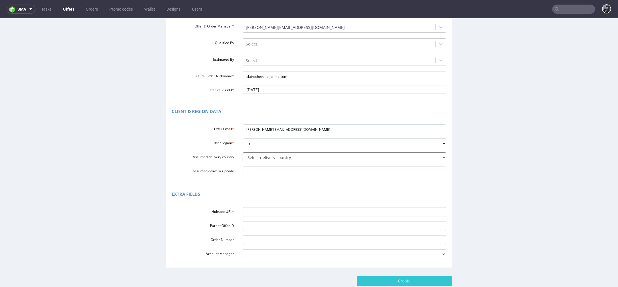
click at [271, 159] on select "Select delivery country Andorra Afghanistan Anguilla Albania Armenia Antarctica…" at bounding box center [345, 158] width 204 height 10
click at [283, 159] on select "Select delivery country Andorra Afghanistan Anguilla Albania Armenia Antarctica…" at bounding box center [345, 158] width 204 height 10
select select "75"
click at [243, 153] on select "Select delivery country Andorra Afghanistan Anguilla Albania Armenia Antarctica…" at bounding box center [345, 158] width 204 height 10
click at [276, 174] on input "Assumed delivery zipcode" at bounding box center [345, 172] width 204 height 10
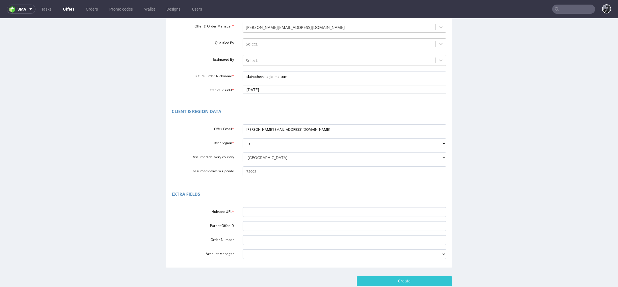
type input "75002"
click at [259, 203] on div "Extra Fields Hubspot URL * Parent Offer ID Order Number Account Manager adrian.…" at bounding box center [309, 226] width 286 height 83
click at [265, 211] on input "Hubspot URL *" at bounding box center [345, 212] width 204 height 10
paste input "https://app-eu1.hubspot.com/contacts/25600958/record/0-3/327241952482/"
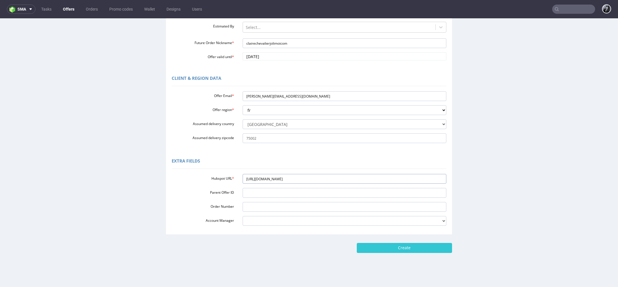
scroll to position [113, 0]
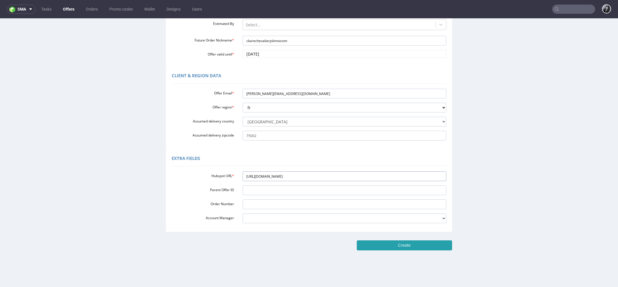
type input "https://app-eu1.hubspot.com/contacts/25600958/record/0-3/327241952482/"
click at [401, 246] on input "Create" at bounding box center [404, 245] width 95 height 10
type input "Please wait..."
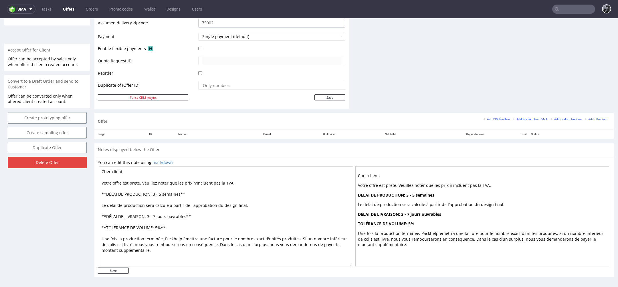
scroll to position [2, 0]
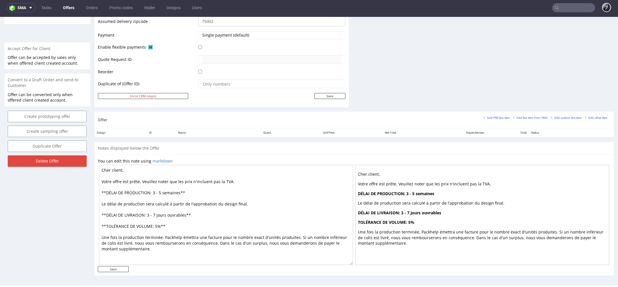
click at [136, 168] on textarea "Cher client, Votre offre est prête. Veuillez noter que les prix n'incluent pas …" at bounding box center [226, 215] width 254 height 100
click at [162, 190] on textarea "Chère Claire, Votre offre est prête. Veuillez noter que les prix n'incluent pas…" at bounding box center [226, 215] width 254 height 100
type textarea "Chère Claire, Votre offre est prête. Veuillez noter que les prix n'incluent pas…"
click at [121, 268] on input "Save" at bounding box center [113, 269] width 31 height 6
type input "In progress..."
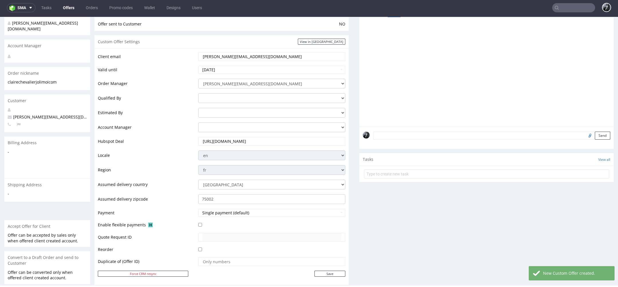
scroll to position [248, 0]
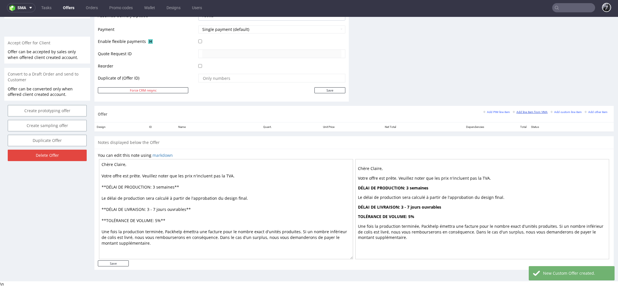
click at [525, 112] on small "Add line item from VMA" at bounding box center [530, 111] width 35 height 3
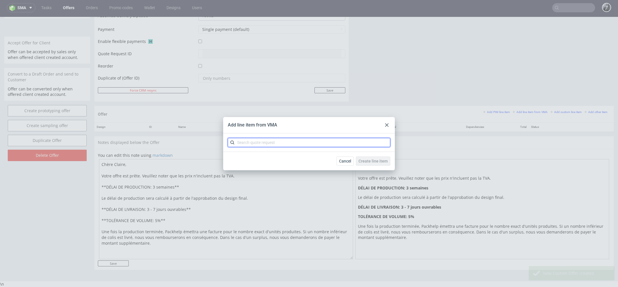
click at [314, 146] on input "text" at bounding box center [309, 142] width 163 height 9
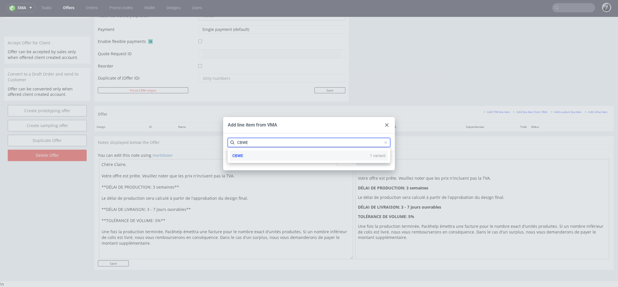
type input "CBWE"
click at [281, 156] on div "CBWE 1 variant" at bounding box center [309, 156] width 158 height 10
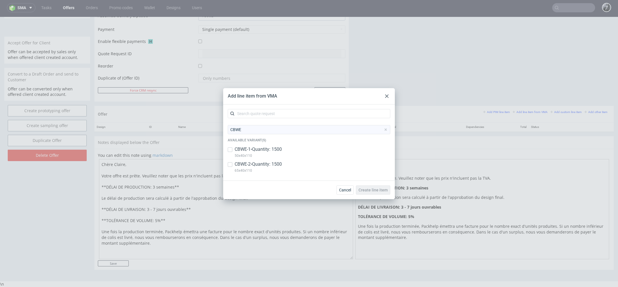
click at [260, 151] on p "CBWE-1 • Quantity: 1500" at bounding box center [258, 149] width 47 height 6
checkbox input "true"
click at [268, 170] on p "65x40x110" at bounding box center [258, 170] width 47 height 6
checkbox input "true"
click at [373, 192] on span "Create line item" at bounding box center [373, 190] width 29 height 4
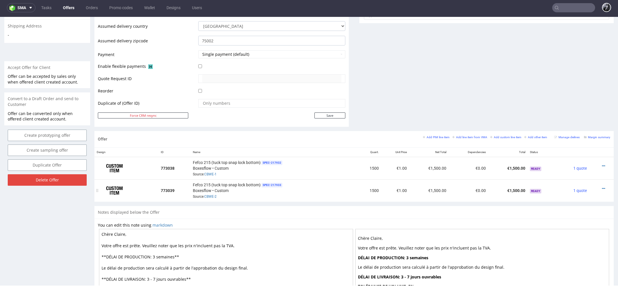
scroll to position [224, 0]
click at [602, 163] on icon at bounding box center [603, 165] width 3 height 4
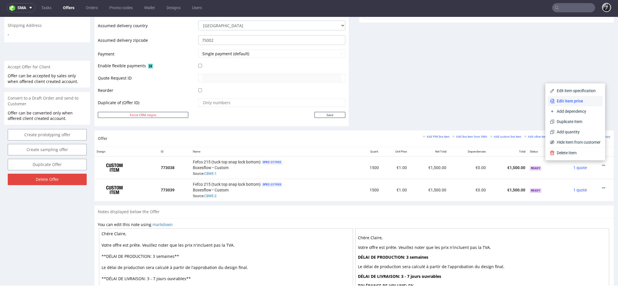
click at [579, 99] on span "Edit item price" at bounding box center [578, 101] width 46 height 6
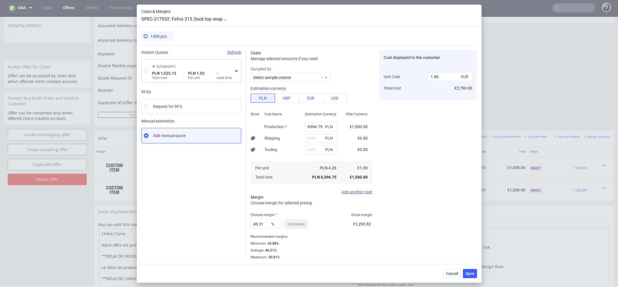
click at [159, 71] on span "PLN 1,525.15" at bounding box center [164, 73] width 24 height 5
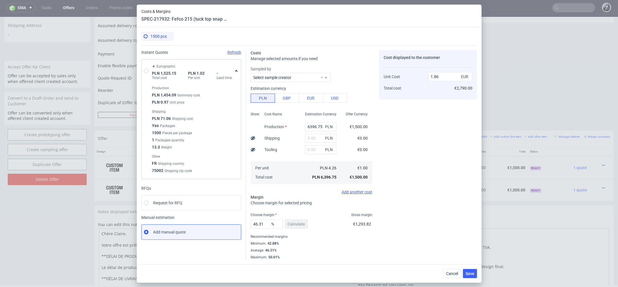
click at [146, 68] on div "Eurographic PLN 1,525.15 Total cost PLN 1.02 Per unit - Lead time" at bounding box center [191, 71] width 99 height 23
click at [147, 71] on input "radio" at bounding box center [146, 71] width 5 height 5
radio input "true"
radio input "false"
type input "1454.09"
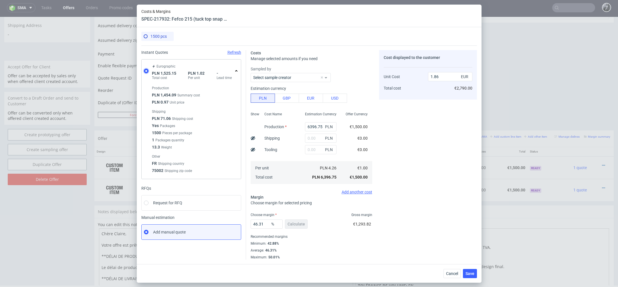
type input "71.06"
type input "0.24"
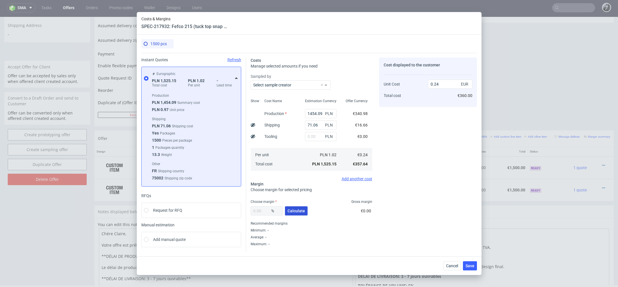
click at [296, 211] on span "Calculate" at bounding box center [296, 211] width 17 height 4
type input "46.2"
type input "0.44"
click at [466, 264] on span "Save" at bounding box center [470, 266] width 9 height 4
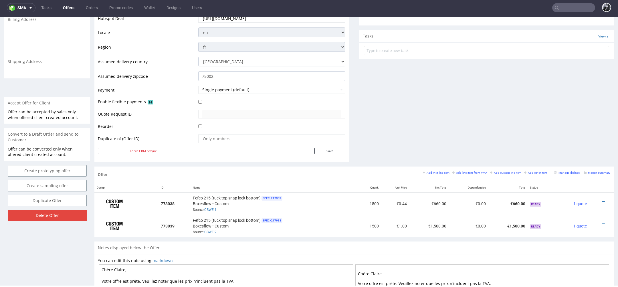
scroll to position [195, 0]
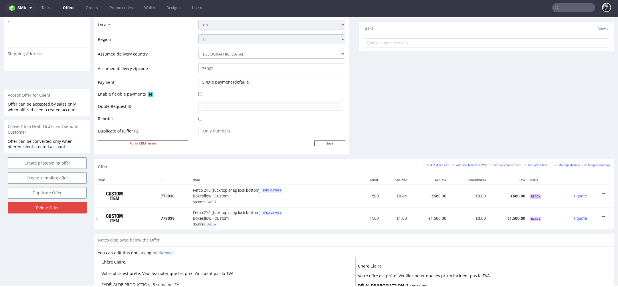
click at [602, 215] on icon at bounding box center [603, 216] width 3 height 4
click at [579, 154] on span "Edit item price" at bounding box center [578, 152] width 46 height 6
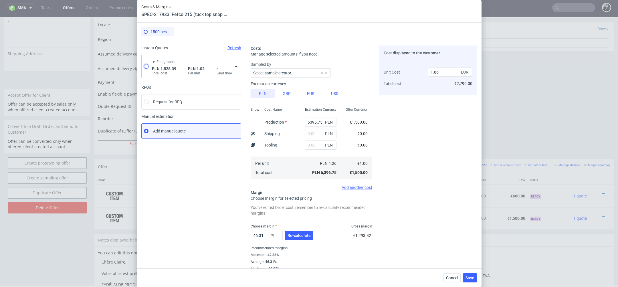
click at [148, 66] on input "radio" at bounding box center [146, 66] width 5 height 5
radio input "true"
radio input "false"
type input "1454.09"
type input "74.3"
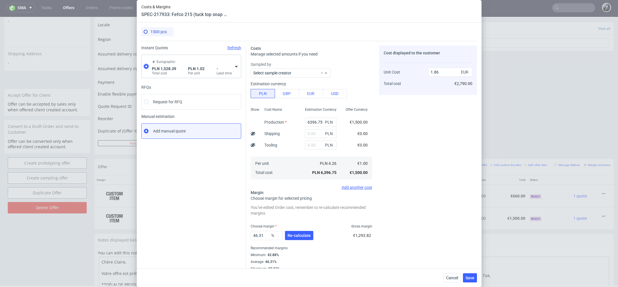
type input "0.24"
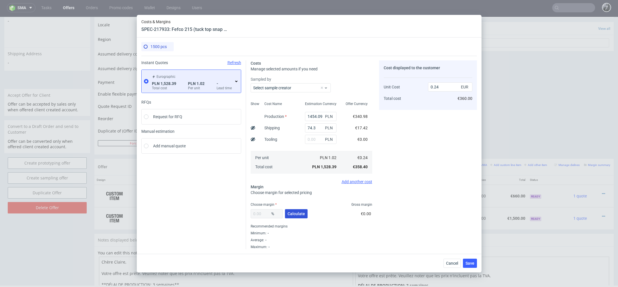
click at [296, 212] on span "Calculate" at bounding box center [296, 214] width 17 height 4
type input "46.18"
type input "0.44"
click at [473, 265] on span "Save" at bounding box center [470, 263] width 9 height 4
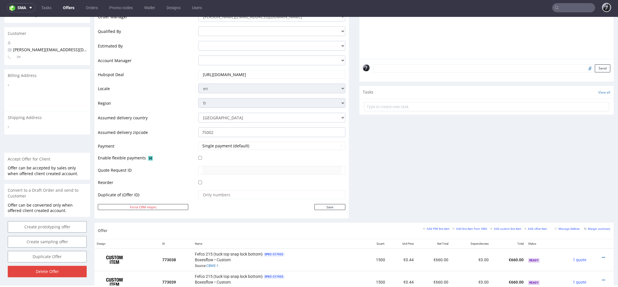
scroll to position [0, 0]
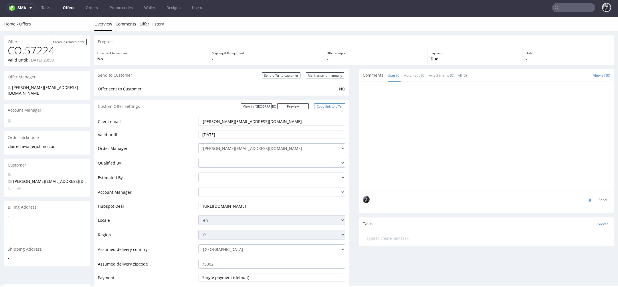
click at [329, 108] on link "Copy link to offer" at bounding box center [329, 106] width 31 height 6
click at [294, 105] on link "Preview" at bounding box center [292, 106] width 31 height 6
click at [286, 74] on input "Send offer to customer" at bounding box center [281, 75] width 38 height 6
type input "In progress..."
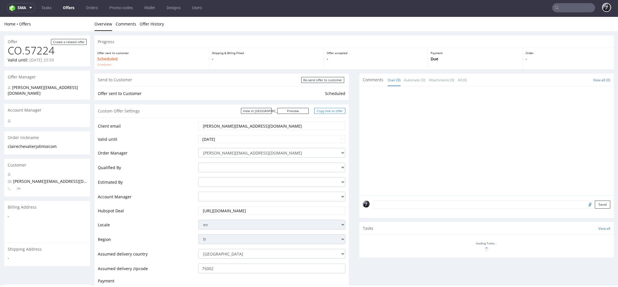
click at [326, 111] on link "Copy link to offer" at bounding box center [329, 111] width 31 height 6
click at [329, 110] on link "Copy link to offer" at bounding box center [329, 111] width 31 height 6
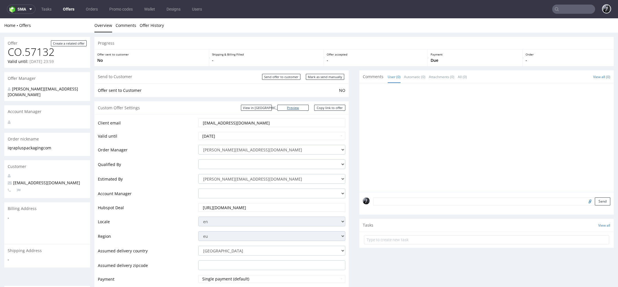
scroll to position [2, 0]
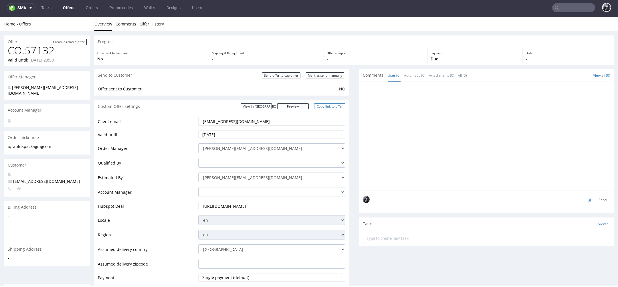
click at [328, 106] on link "Copy link to offer" at bounding box center [329, 106] width 31 height 6
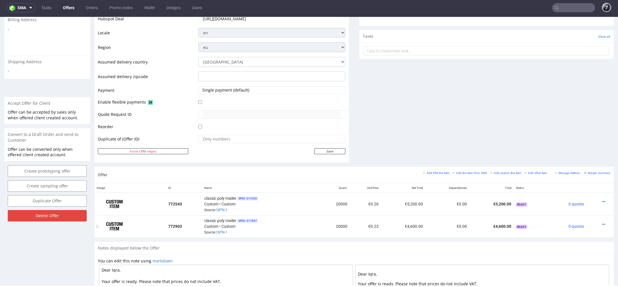
scroll to position [0, 0]
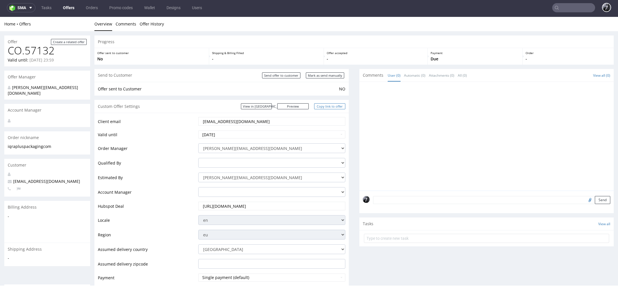
click at [328, 105] on link "Copy link to offer" at bounding box center [329, 106] width 31 height 6
click at [288, 76] on input "Send offer to customer" at bounding box center [281, 75] width 38 height 6
type input "In progress..."
